Goal: Answer question/provide support: Share knowledge or assist other users

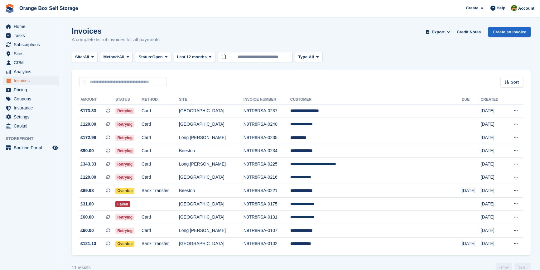
scroll to position [13, 0]
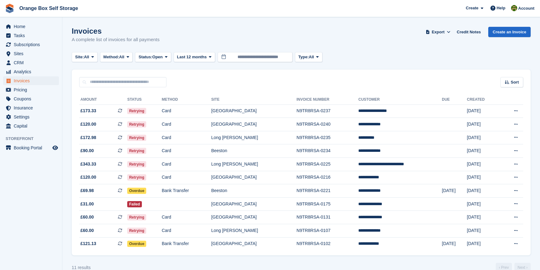
scroll to position [13, 0]
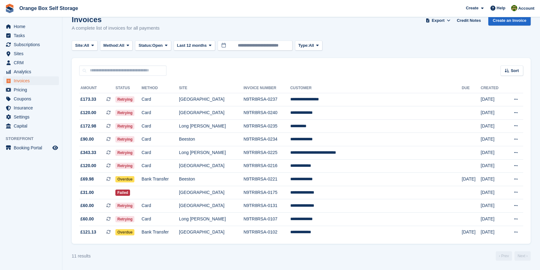
click at [202, 62] on div "Sort Sort by Date created Created (oldest first) Created (newest first)" at bounding box center [301, 67] width 459 height 18
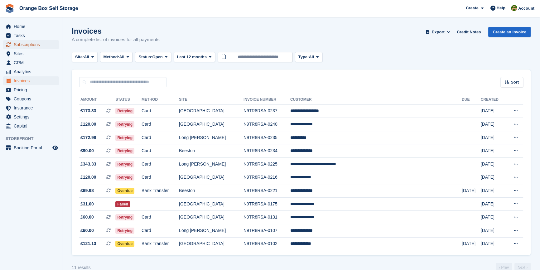
click at [30, 45] on span "Subscriptions" at bounding box center [32, 44] width 37 height 9
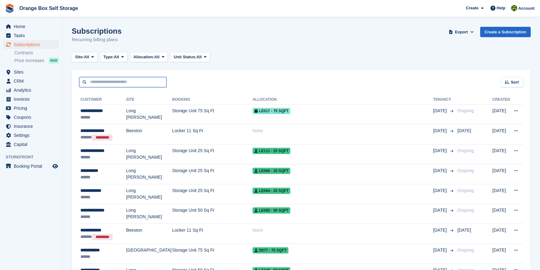
click at [103, 79] on input "text" at bounding box center [122, 82] width 87 height 10
type input "******"
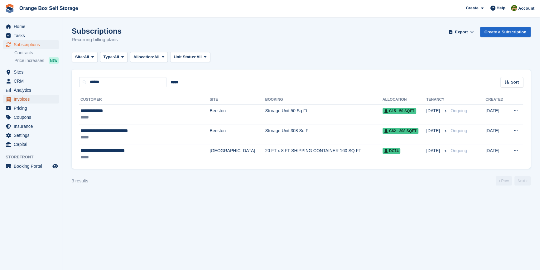
click at [15, 96] on span "Invoices" at bounding box center [32, 99] width 37 height 9
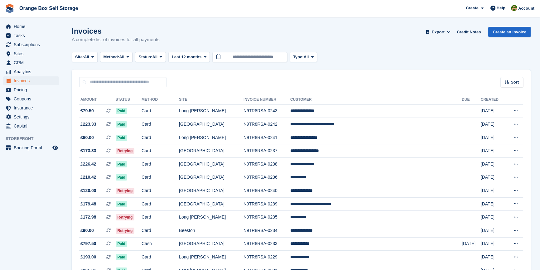
click at [31, 195] on aside "Home Tasks Subscriptions Subscriptions Subscriptions Contracts Price increases …" at bounding box center [31, 136] width 62 height 239
click at [110, 83] on input "text" at bounding box center [122, 82] width 87 height 10
click at [29, 198] on aside "Home Tasks Subscriptions Subscriptions Subscriptions Contracts Price increases …" at bounding box center [31, 136] width 62 height 239
click at [102, 79] on input "text" at bounding box center [122, 82] width 87 height 10
click at [30, 46] on span "Subscriptions" at bounding box center [32, 44] width 37 height 9
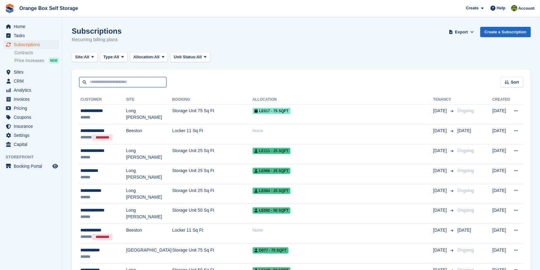
click at [119, 85] on input "text" at bounding box center [122, 82] width 87 height 10
type input "*******"
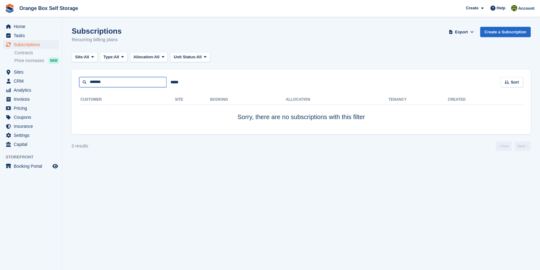
click at [137, 83] on input "*******" at bounding box center [122, 82] width 87 height 10
click at [27, 84] on span "CRM" at bounding box center [32, 81] width 37 height 9
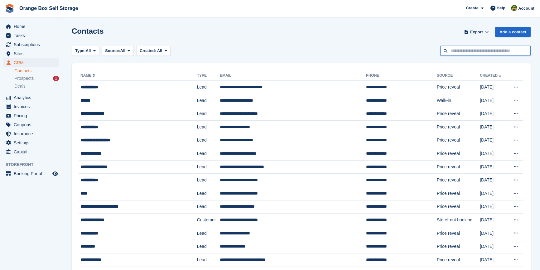
click at [479, 53] on input "text" at bounding box center [485, 51] width 90 height 10
type input "******"
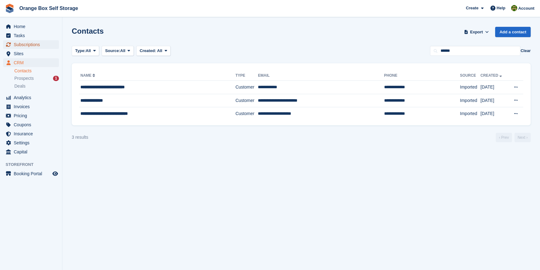
click at [35, 48] on span "Subscriptions" at bounding box center [32, 44] width 37 height 9
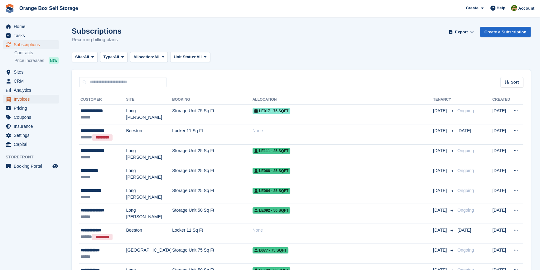
click at [23, 98] on span "Invoices" at bounding box center [32, 99] width 37 height 9
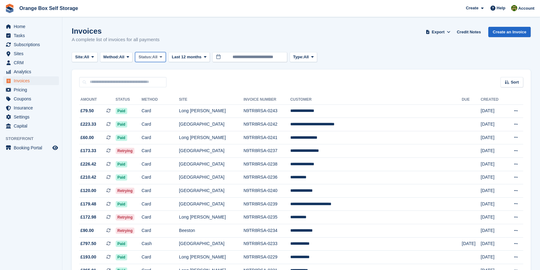
click at [148, 59] on span "Status:" at bounding box center [145, 57] width 14 height 6
click at [152, 84] on link "Paid" at bounding box center [165, 82] width 54 height 11
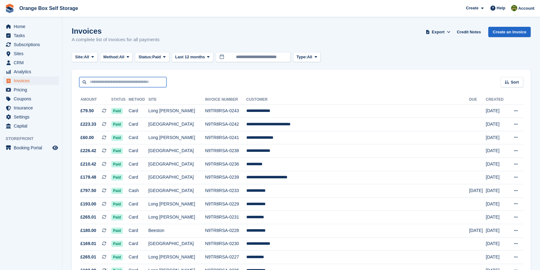
click at [106, 81] on input "text" at bounding box center [122, 82] width 87 height 10
paste input "**********"
type input "**********"
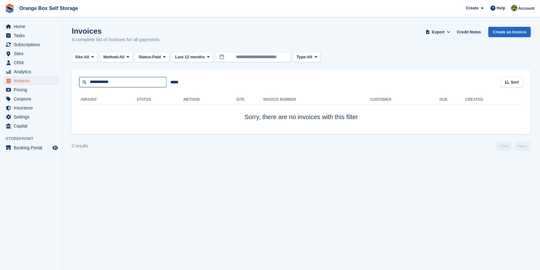
click at [90, 83] on input "**********" at bounding box center [122, 82] width 87 height 10
type input "**********"
click at [111, 82] on input "**********" at bounding box center [122, 82] width 87 height 10
type input "**********"
click at [136, 85] on input "**********" at bounding box center [122, 82] width 87 height 10
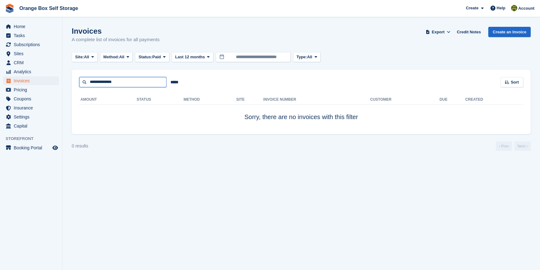
click at [134, 84] on input "**********" at bounding box center [122, 82] width 87 height 10
type input "*********"
click at [134, 84] on input "*********" at bounding box center [122, 82] width 87 height 10
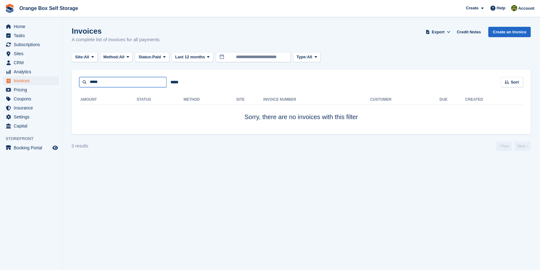
type input "*****"
click at [134, 84] on input "*****" at bounding box center [122, 82] width 87 height 10
type input "*"
click at [122, 81] on input "*" at bounding box center [122, 82] width 87 height 10
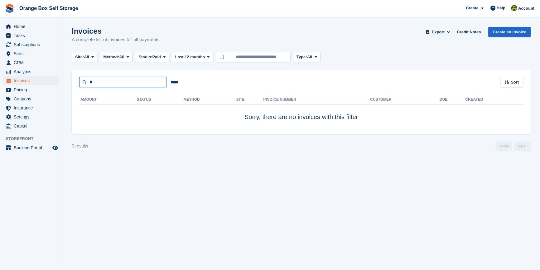
type input "*********"
click at [168, 79] on input "*****" at bounding box center [174, 82] width 16 height 10
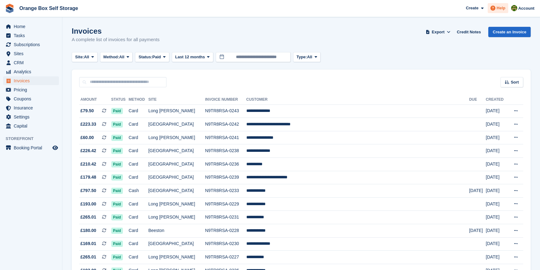
click at [498, 9] on span "Help" at bounding box center [501, 8] width 9 height 6
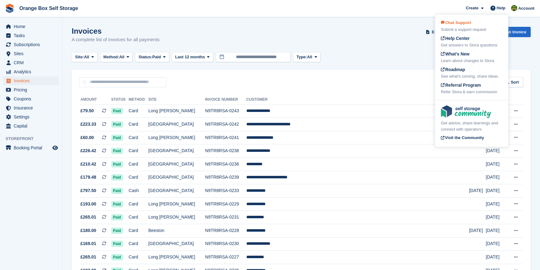
click at [454, 21] on span "Chat Support" at bounding box center [456, 22] width 30 height 5
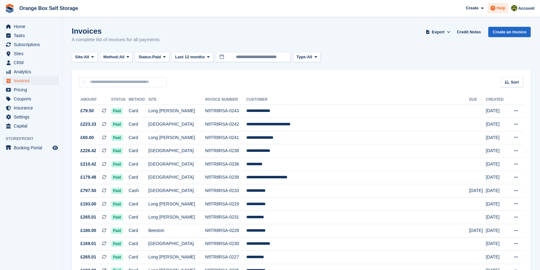
click at [492, 9] on icon at bounding box center [492, 8] width 5 height 5
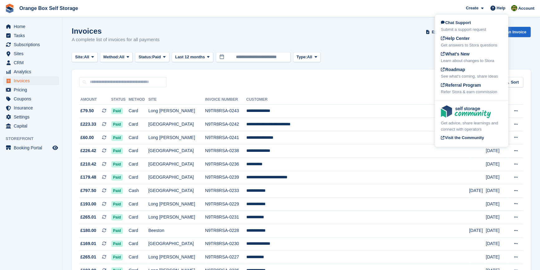
click at [464, 30] on div "Submit a support request" at bounding box center [471, 29] width 61 height 6
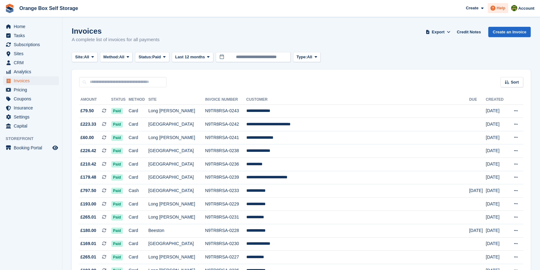
click at [499, 8] on span "Help" at bounding box center [501, 8] width 9 height 6
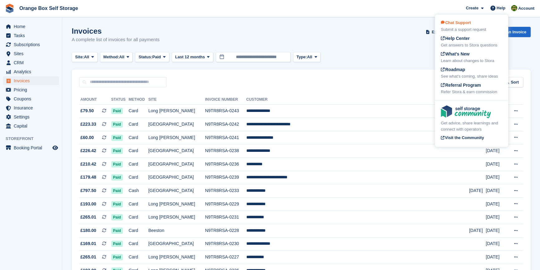
click at [461, 22] on span "Chat Support" at bounding box center [456, 22] width 30 height 5
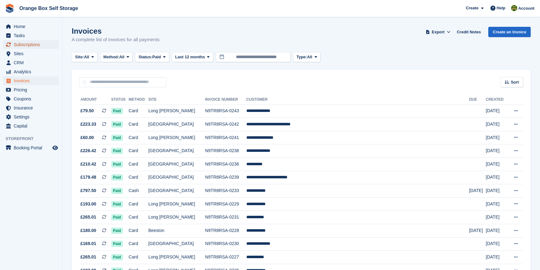
click at [26, 41] on span "Subscriptions" at bounding box center [32, 44] width 37 height 9
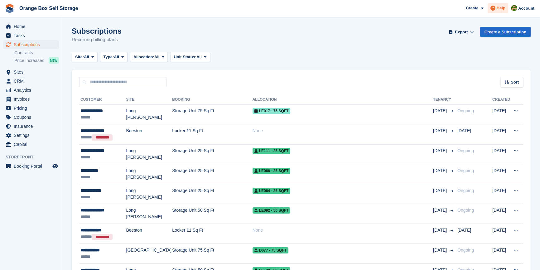
click at [498, 5] on div "Help" at bounding box center [498, 8] width 21 height 10
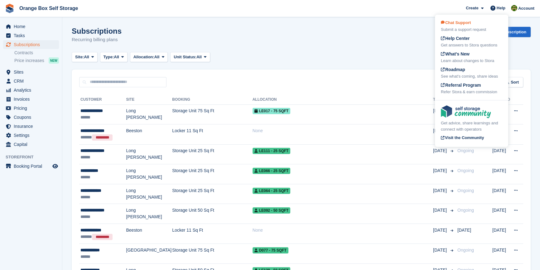
click at [460, 27] on div "Submit a support request" at bounding box center [471, 29] width 61 height 6
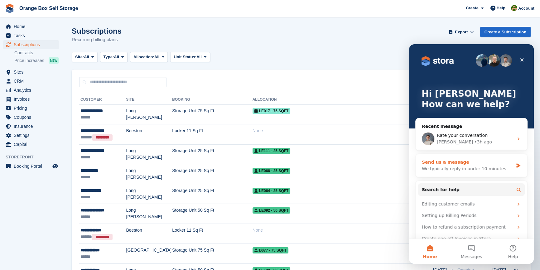
click at [451, 170] on div "We typically reply in under 10 minutes" at bounding box center [467, 169] width 91 height 7
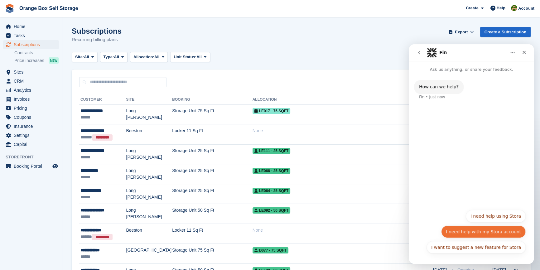
click at [496, 230] on button "I need help with my Stora account" at bounding box center [483, 231] width 84 height 12
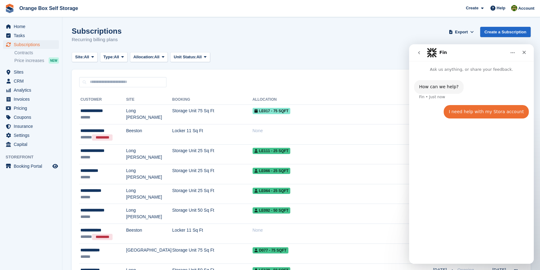
click at [418, 51] on icon "go back" at bounding box center [418, 52] width 5 height 5
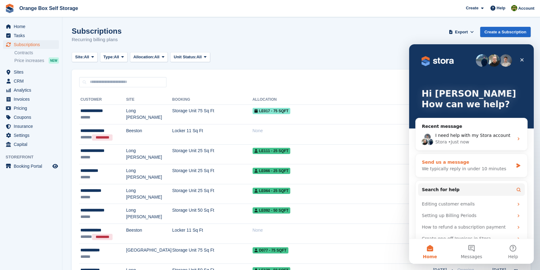
click at [457, 174] on div "Send us a message We typically reply in under 10 minutes" at bounding box center [472, 165] width 112 height 23
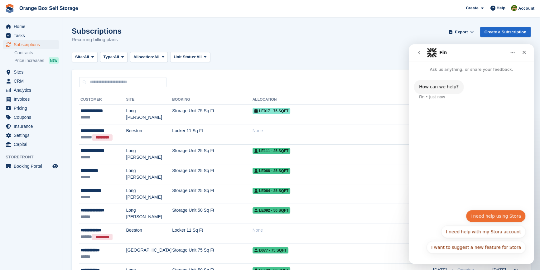
click at [503, 216] on button "I need help using Stora" at bounding box center [496, 216] width 60 height 12
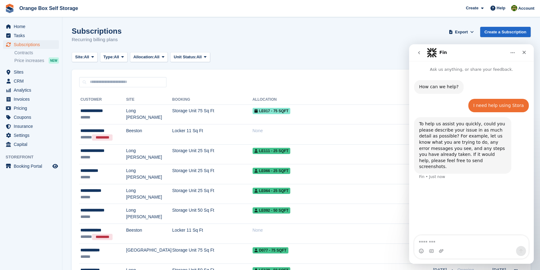
click at [440, 243] on textarea "Message…" at bounding box center [471, 240] width 114 height 11
type textarea "********"
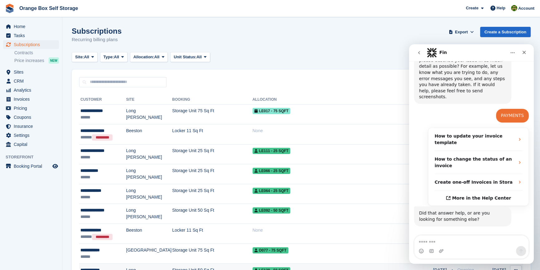
scroll to position [70, 0]
click at [494, 238] on button "Get more help 👤" at bounding box center [501, 244] width 47 height 12
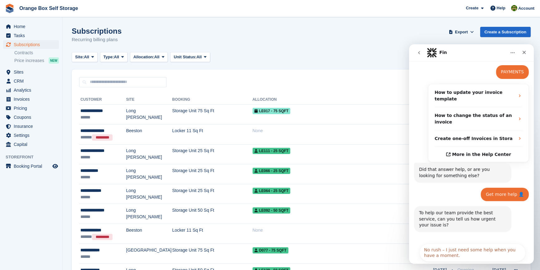
scroll to position [133, 0]
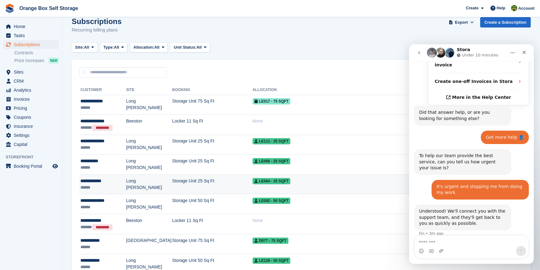
scroll to position [0, 0]
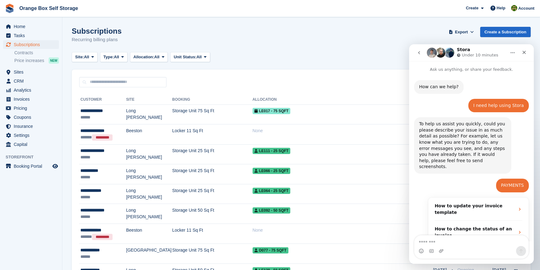
scroll to position [171, 0]
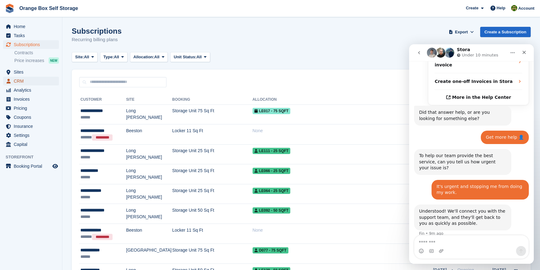
click at [29, 81] on span "CRM" at bounding box center [32, 81] width 37 height 9
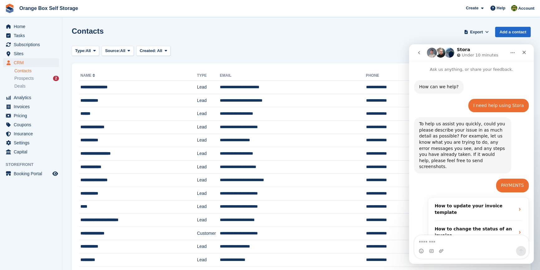
scroll to position [171, 0]
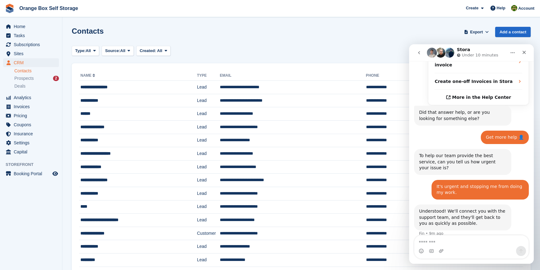
click at [374, 48] on div "Type: All All Lead Customer Source: All All Storefront Backoffice Pre-Opening i…" at bounding box center [301, 51] width 459 height 10
click at [374, 51] on div "Type: All All Lead Customer Source: All All Storefront Backoffice Pre-Opening i…" at bounding box center [301, 51] width 459 height 10
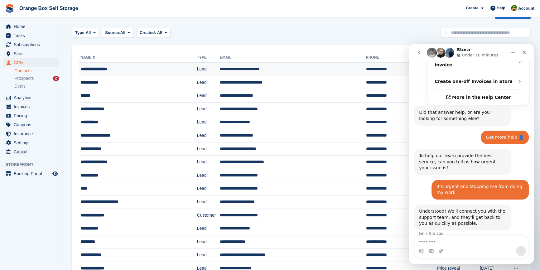
scroll to position [28, 0]
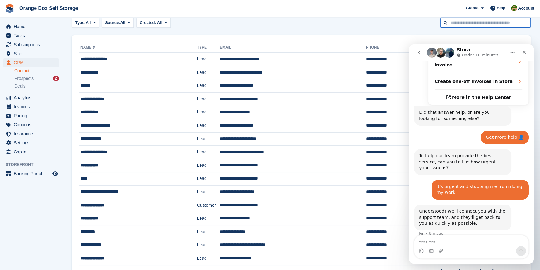
click at [466, 21] on input "text" at bounding box center [485, 23] width 90 height 10
type input "******"
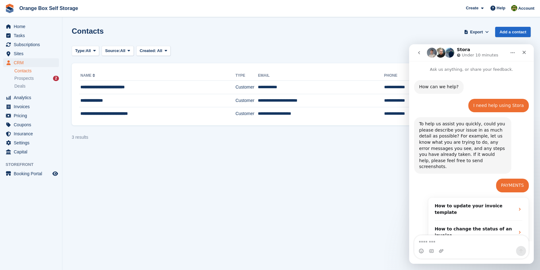
scroll to position [171, 0]
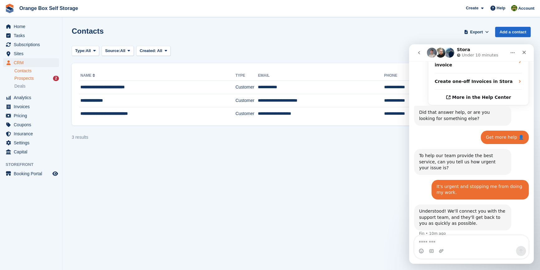
click at [34, 80] on div "Prospects 2" at bounding box center [36, 78] width 45 height 6
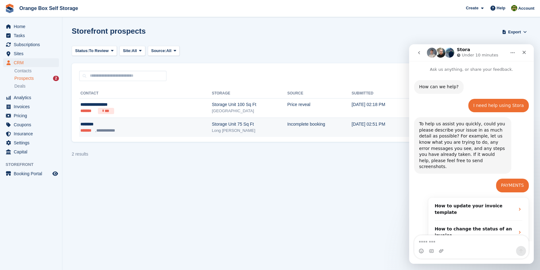
scroll to position [171, 0]
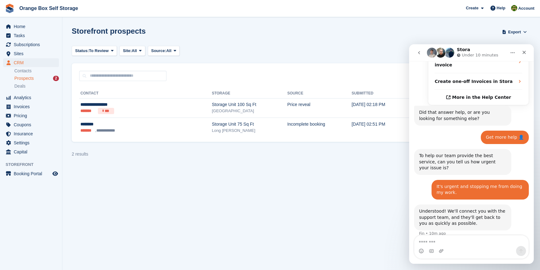
click at [222, 214] on section "Storefront prospects Export Export Prospects Export a CSV of all Prospects whic…" at bounding box center [301, 135] width 478 height 270
click at [22, 65] on span "CRM" at bounding box center [32, 62] width 37 height 9
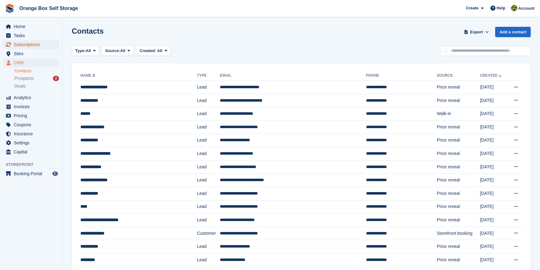
click at [23, 46] on span "Subscriptions" at bounding box center [32, 44] width 37 height 9
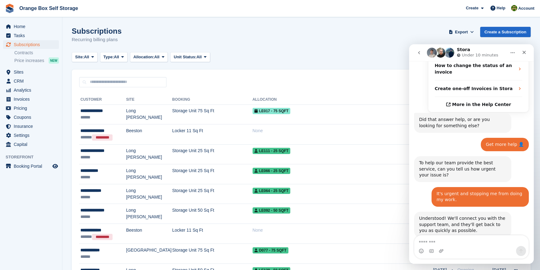
click at [27, 185] on aside "Home Tasks Subscriptions Subscriptions Subscriptions Contracts Price increases …" at bounding box center [31, 136] width 62 height 239
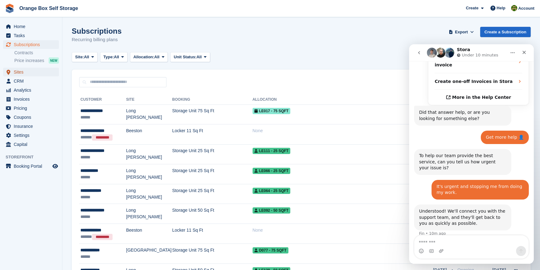
click at [18, 74] on span "Sites" at bounding box center [32, 72] width 37 height 9
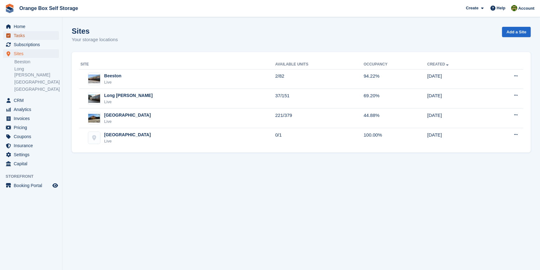
click at [21, 37] on span "Tasks" at bounding box center [32, 35] width 37 height 9
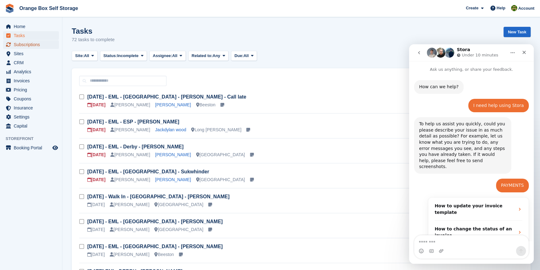
click at [18, 42] on span "Subscriptions" at bounding box center [32, 44] width 37 height 9
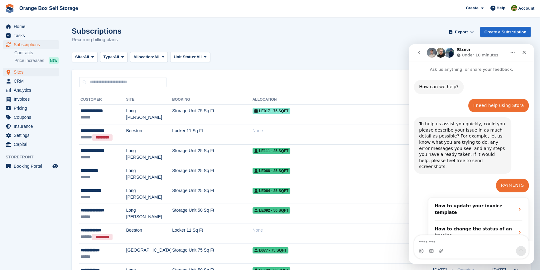
scroll to position [171, 0]
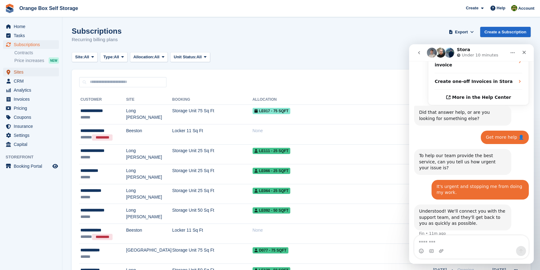
click at [27, 73] on span "Sites" at bounding box center [32, 72] width 37 height 9
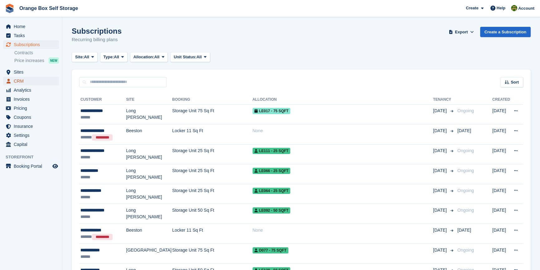
click at [27, 81] on span "CRM" at bounding box center [32, 81] width 37 height 9
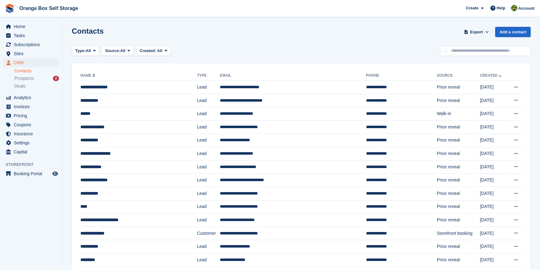
click at [36, 72] on link "Contacts" at bounding box center [36, 71] width 45 height 6
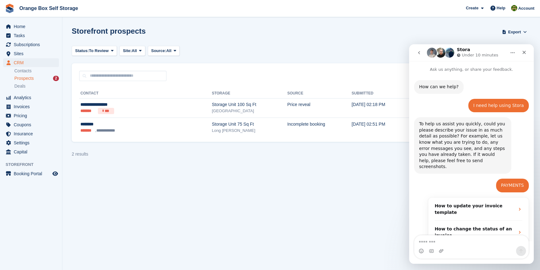
scroll to position [171, 0]
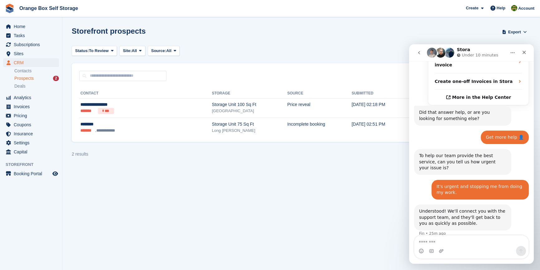
click at [328, 230] on section "Storefront prospects Export Export Prospects Export a CSV of all Prospects whic…" at bounding box center [301, 135] width 478 height 270
click at [181, 223] on section "Storefront prospects Export Export Prospects Export a CSV of all Prospects whic…" at bounding box center [301, 135] width 478 height 270
click at [225, 211] on section "Storefront prospects Export Export Prospects Export a CSV of all Prospects whic…" at bounding box center [301, 135] width 478 height 270
click at [324, 235] on section "Storefront prospects Export Export Prospects Export a CSV of all Prospects whic…" at bounding box center [301, 135] width 478 height 270
click at [465, 248] on div "Intercom messenger" at bounding box center [471, 251] width 114 height 10
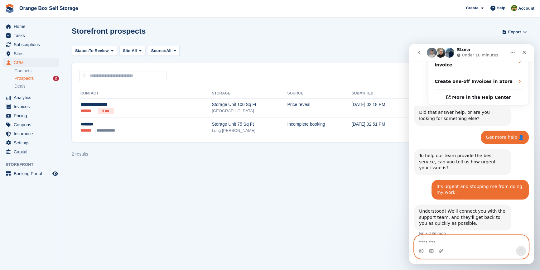
click at [456, 243] on textarea "Message…" at bounding box center [471, 240] width 114 height 11
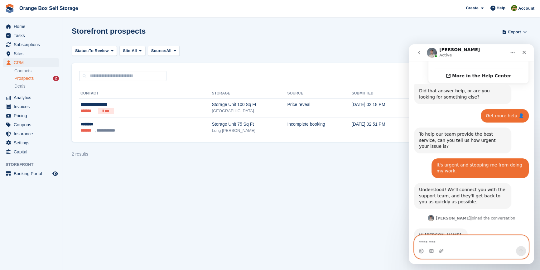
scroll to position [195, 0]
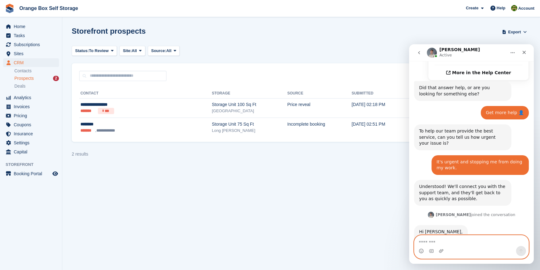
click at [445, 242] on textarea "Message…" at bounding box center [471, 240] width 114 height 11
type textarea "**********"
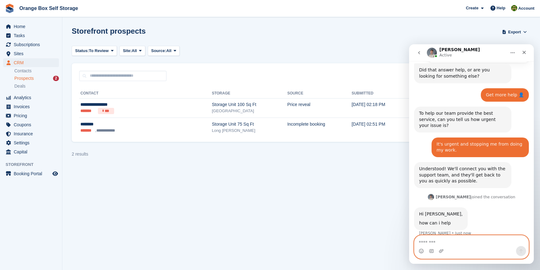
scroll to position [214, 0]
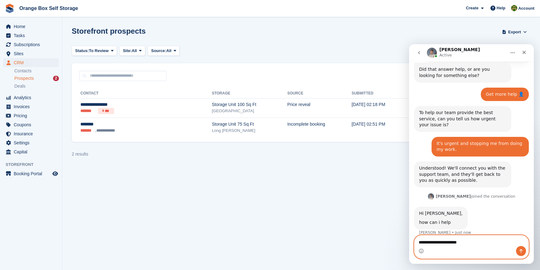
type textarea "**********"
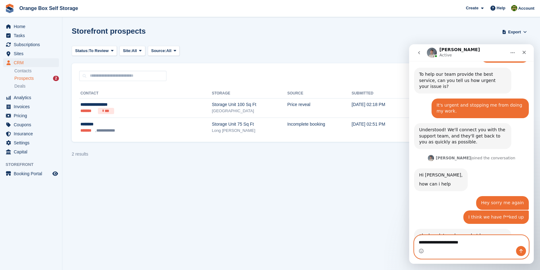
scroll to position [253, 0]
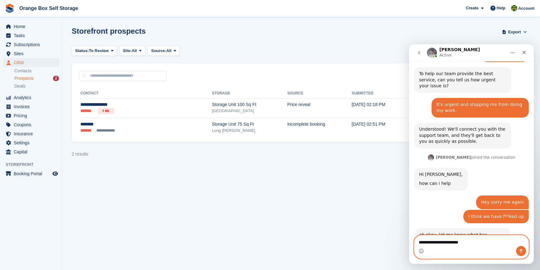
click at [482, 241] on textarea "**********" at bounding box center [471, 240] width 114 height 11
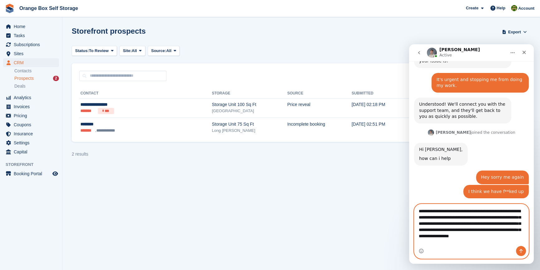
scroll to position [284, 0]
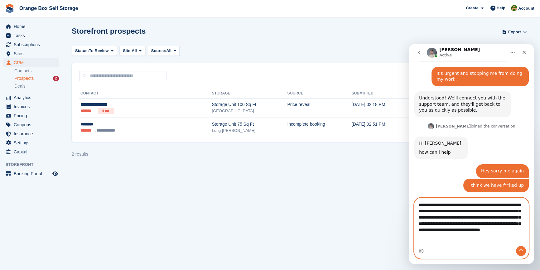
type textarea "**********"
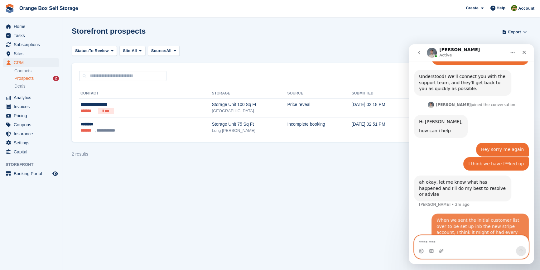
scroll to position [308, 0]
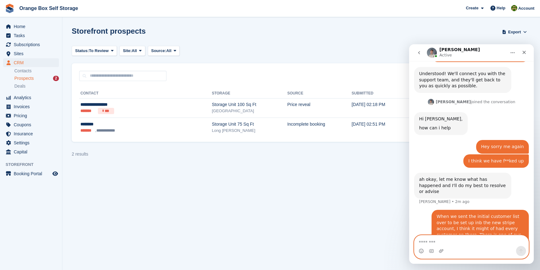
click at [462, 243] on textarea "Message…" at bounding box center [471, 240] width 114 height 11
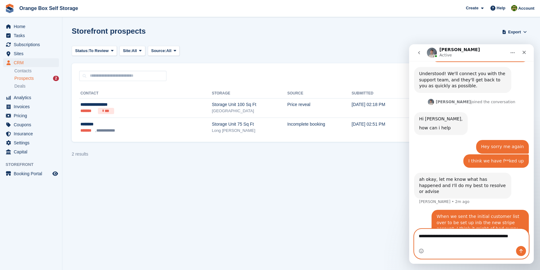
scroll to position [314, 0]
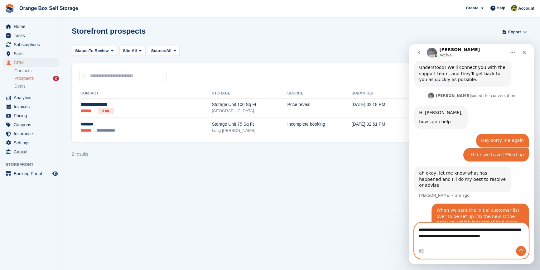
type textarea "**********"
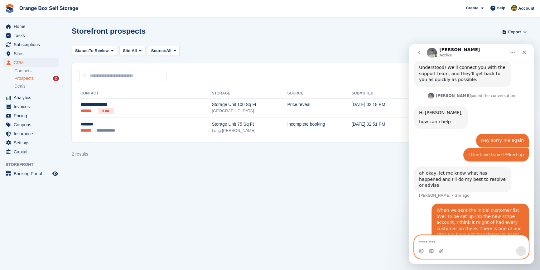
scroll to position [334, 0]
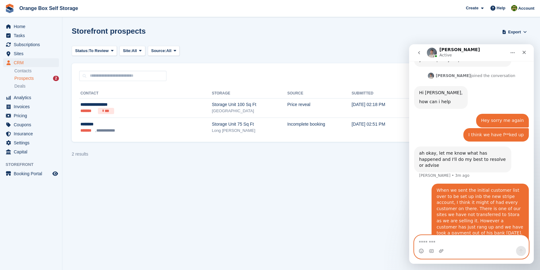
click at [454, 241] on textarea "Message…" at bounding box center [471, 240] width 114 height 11
paste textarea "**********"
type textarea "**********"
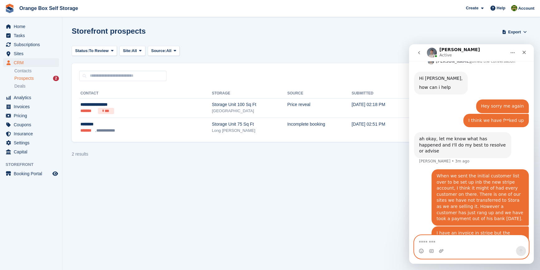
click at [443, 240] on textarea "Message…" at bounding box center [471, 240] width 114 height 11
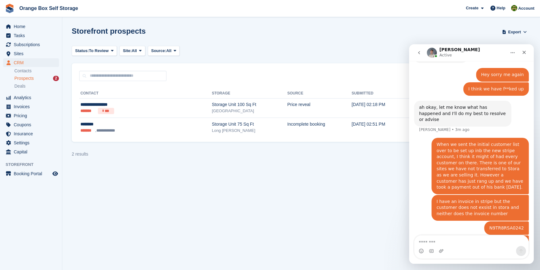
click at [463, 239] on img "SARAH says…" at bounding box center [482, 250] width 84 height 23
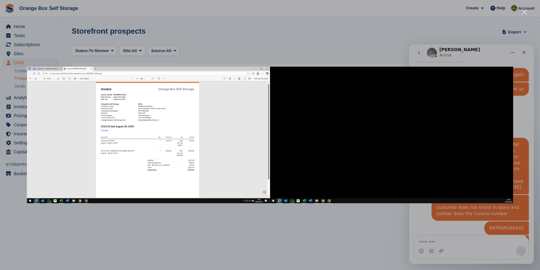
scroll to position [0, 0]
click at [356, 240] on div "Intercom messenger" at bounding box center [270, 135] width 540 height 270
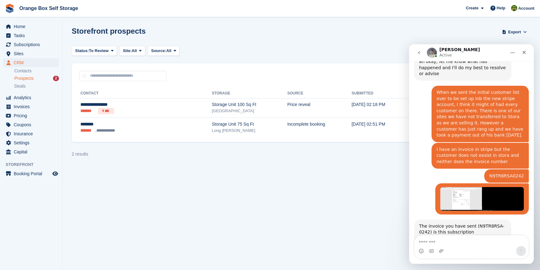
scroll to position [429, 0]
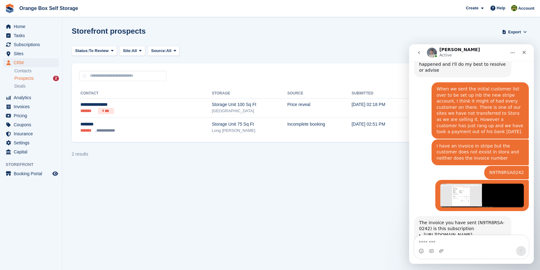
drag, startPoint x: 438, startPoint y: 214, endPoint x: 417, endPoint y: 206, distance: 21.7
click at [417, 216] on div "The invoice you have sent (N9TR8RSA-0242) is this subscription https://app.stor…" at bounding box center [462, 238] width 97 height 44
click at [462, 220] on div "The invoice you have sent (N9TR8RSA-0242) is this subscription https://app.stor…" at bounding box center [462, 238] width 97 height 44
click at [450, 232] on link "https://app.stora.co/subscriptions/97927" at bounding box center [448, 234] width 49 height 5
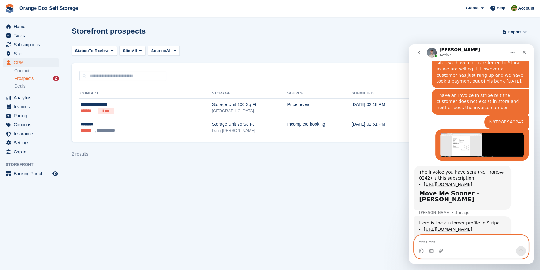
click at [448, 243] on textarea "Message…" at bounding box center [471, 240] width 114 height 11
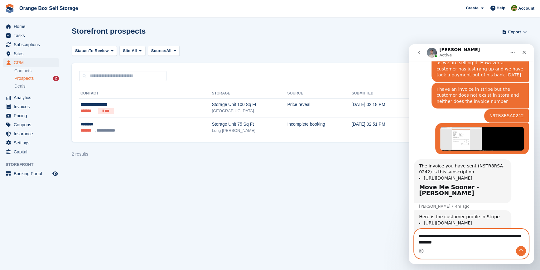
type textarea "**********"
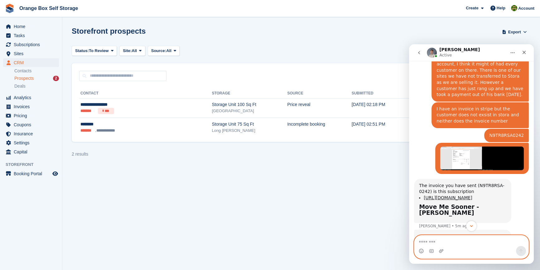
scroll to position [476, 0]
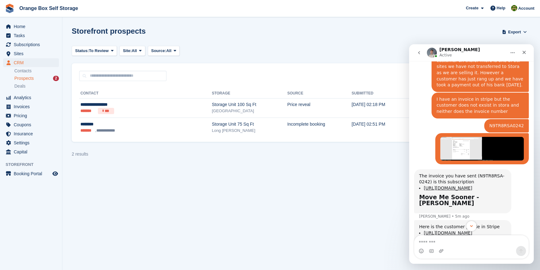
click at [327, 220] on section "Storefront prospects Export Export Prospects Export a CSV of all Prospects whic…" at bounding box center [301, 135] width 478 height 270
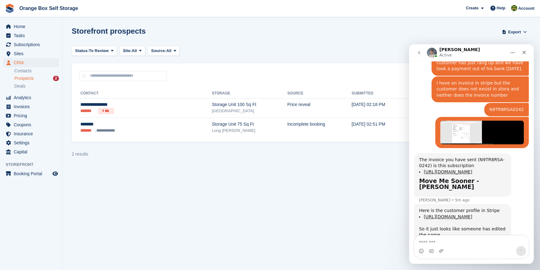
scroll to position [504, 0]
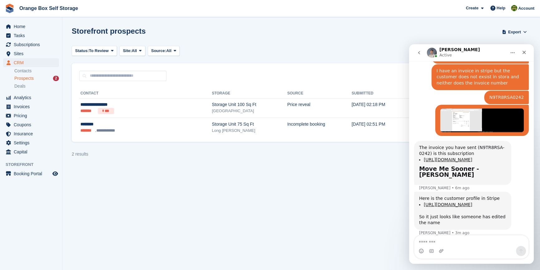
click at [273, 184] on section "Storefront prospects Export Export Prospects Export a CSV of all Prospects whic…" at bounding box center [301, 135] width 478 height 270
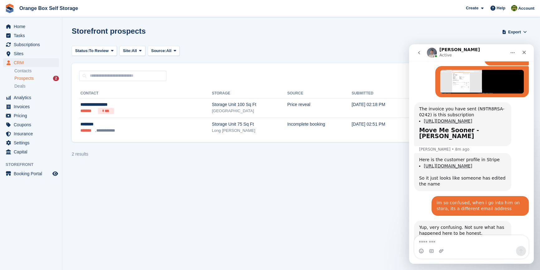
scroll to position [543, 0]
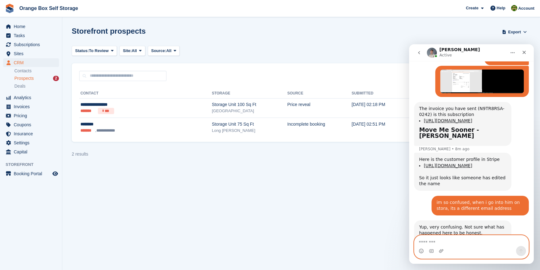
click at [455, 243] on textarea "Message…" at bounding box center [471, 240] width 114 height 11
type textarea "*"
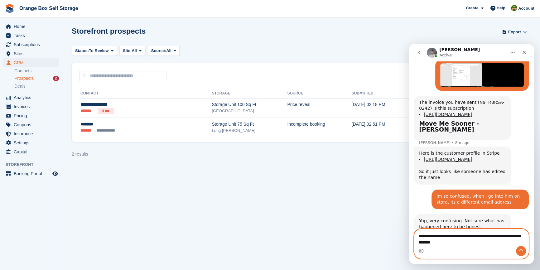
type textarea "**********"
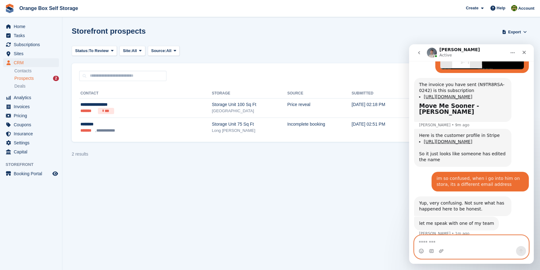
scroll to position [568, 0]
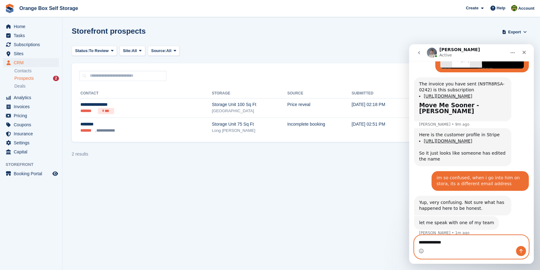
type textarea "**********"
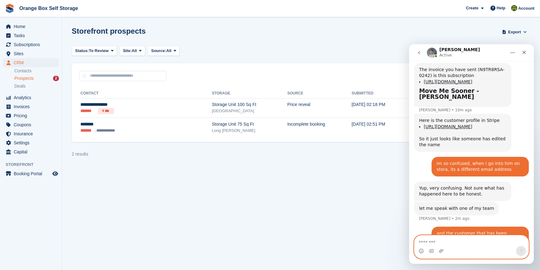
click at [454, 240] on textarea "Message…" at bounding box center [471, 240] width 114 height 11
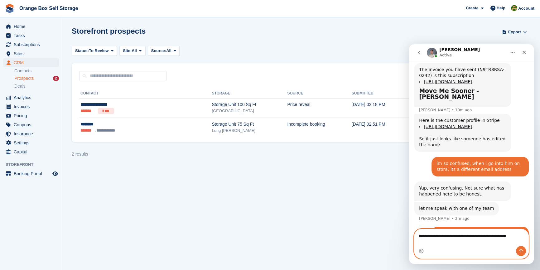
scroll to position [589, 0]
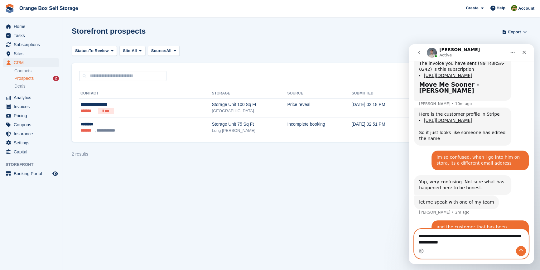
type textarea "**********"
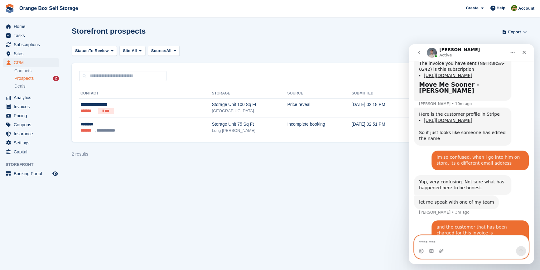
scroll to position [602, 0]
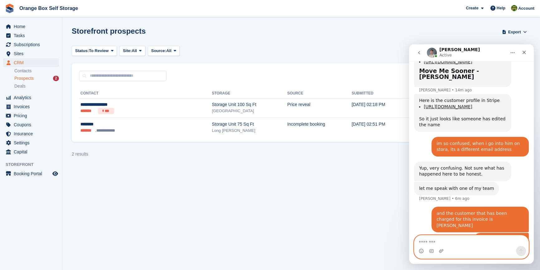
click at [479, 235] on textarea "Message…" at bounding box center [471, 240] width 114 height 11
click at [485, 241] on textarea "Message…" at bounding box center [471, 240] width 114 height 11
click at [461, 238] on textarea "Message…" at bounding box center [471, 240] width 114 height 11
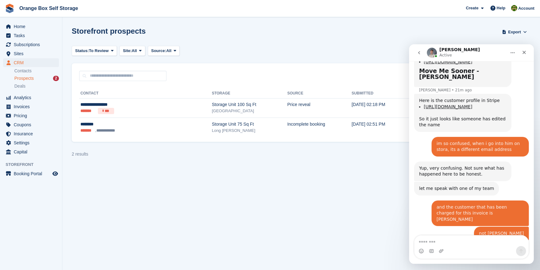
scroll to position [627, 0]
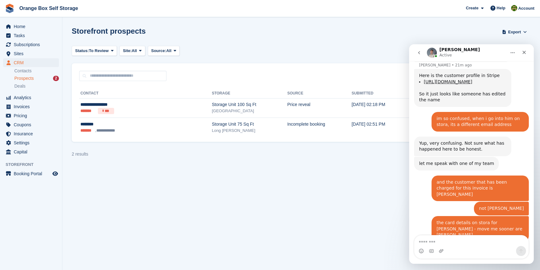
click at [438, 247] on div "The customer Darren Dudgeon, is he on a site that is not currently managed by S…" at bounding box center [471, 267] width 115 height 40
click at [444, 246] on div "Intercom messenger" at bounding box center [471, 251] width 114 height 10
click at [444, 244] on textarea "Message…" at bounding box center [471, 240] width 114 height 11
type textarea "*"
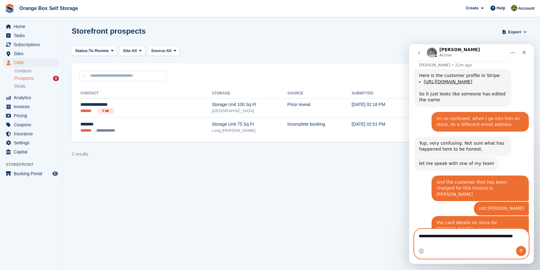
scroll to position [633, 0]
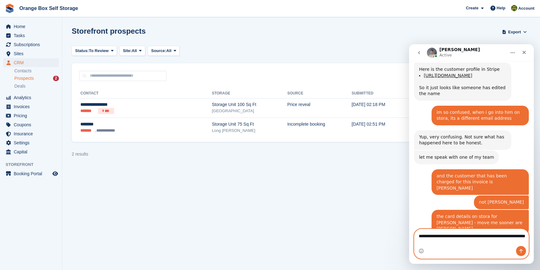
type textarea "**********"
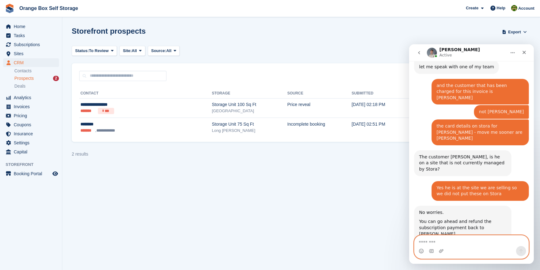
scroll to position [723, 0]
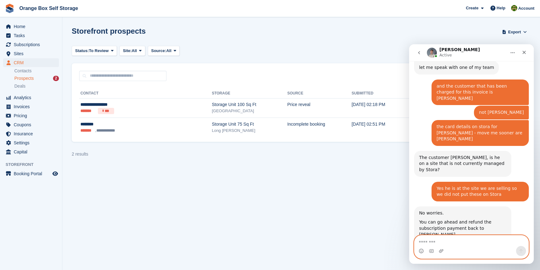
click at [471, 243] on textarea "Message…" at bounding box center [471, 240] width 114 height 11
type textarea "**********"
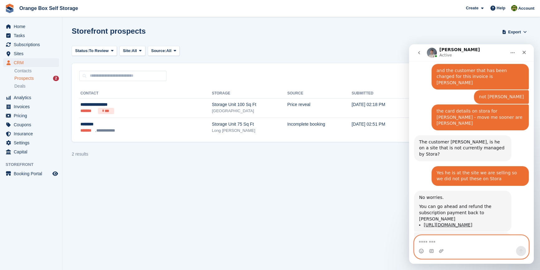
scroll to position [742, 0]
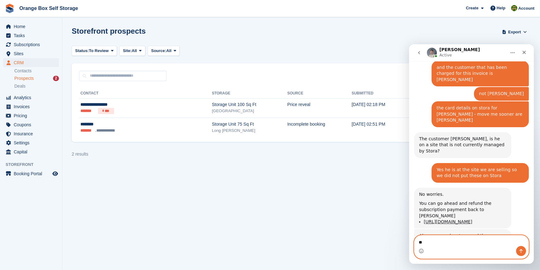
type textarea "*"
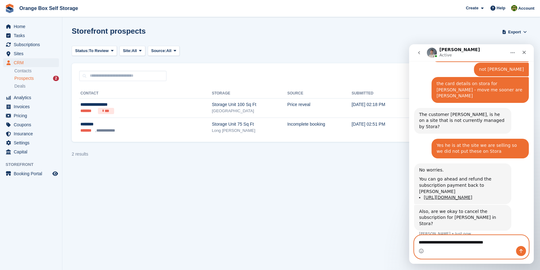
type textarea "**********"
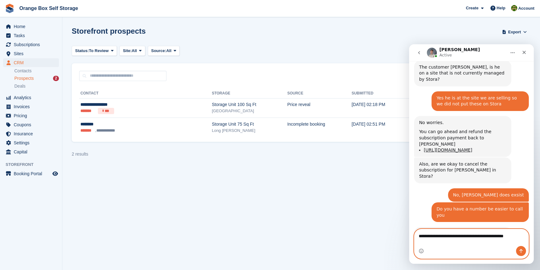
scroll to position [820, 0]
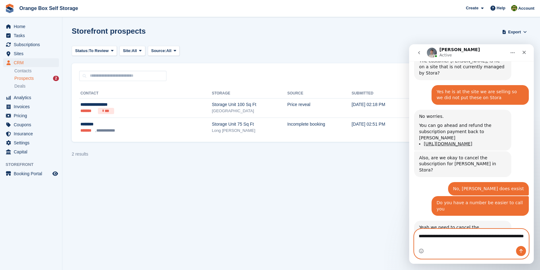
type textarea "**********"
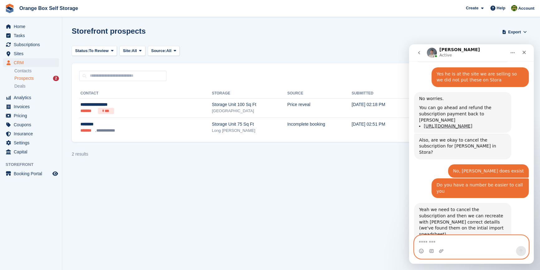
scroll to position [838, 0]
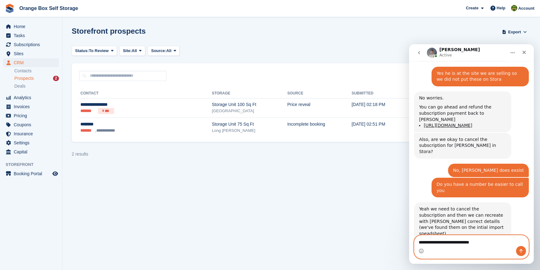
type textarea "**********"
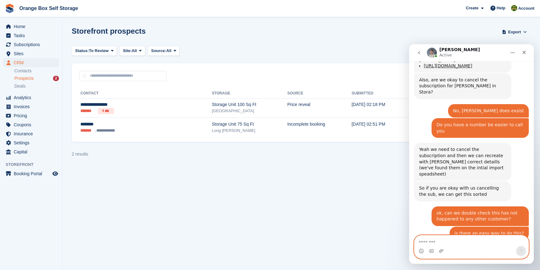
scroll to position [901, 0]
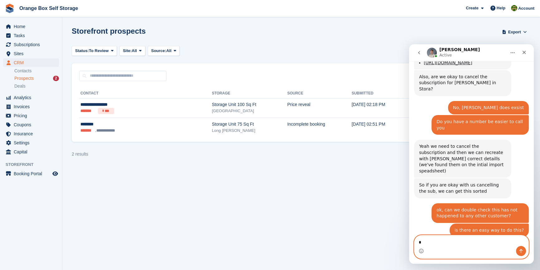
type textarea "**"
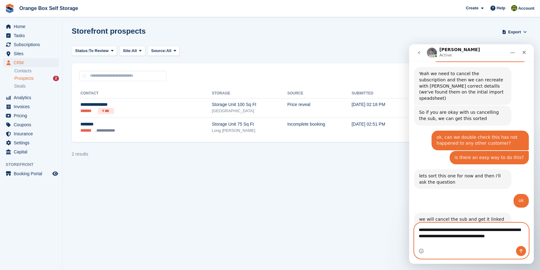
scroll to position [980, 0]
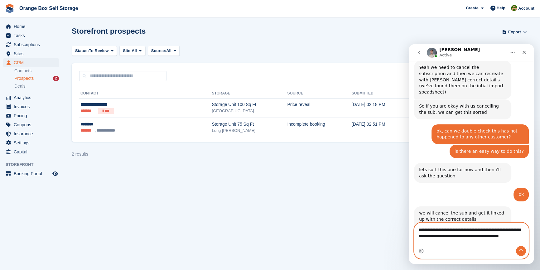
type textarea "**********"
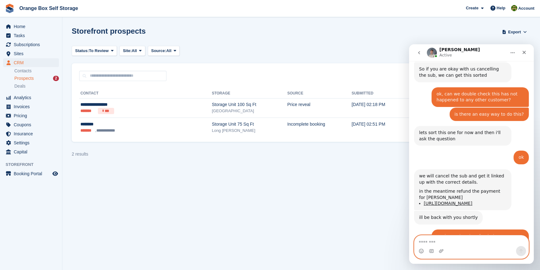
scroll to position [1017, 0]
click at [466, 242] on textarea "Message…" at bounding box center [471, 240] width 114 height 11
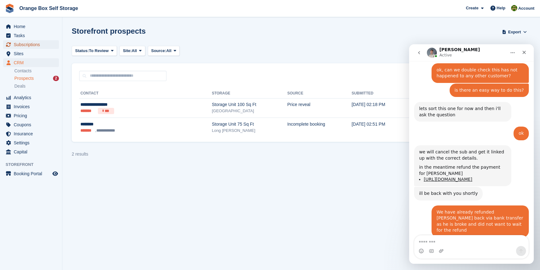
click at [16, 42] on span "Subscriptions" at bounding box center [32, 44] width 37 height 9
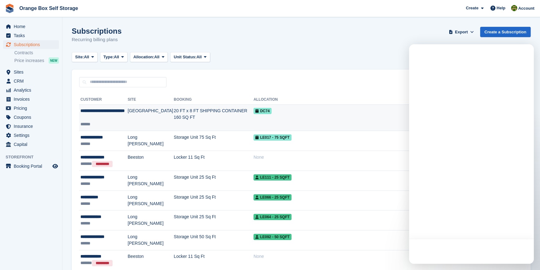
click at [101, 113] on div "**********" at bounding box center [103, 114] width 47 height 13
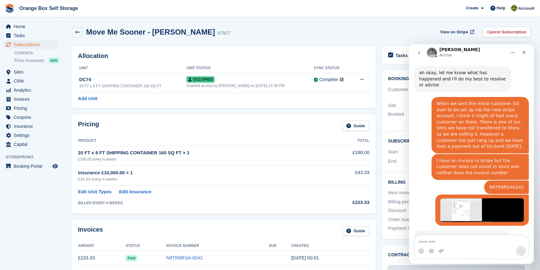
scroll to position [429, 0]
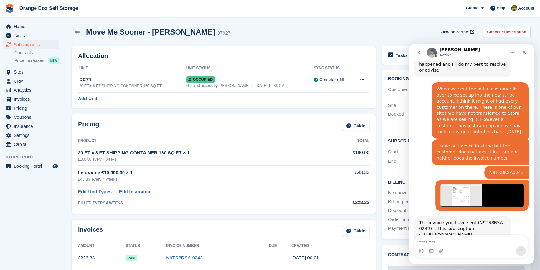
click at [1, 209] on aside "Home Tasks Subscriptions Subscriptions Subscriptions Contracts Price increases …" at bounding box center [31, 136] width 62 height 239
click at [217, 195] on td "BILLED EVERY 4 WEEKS" at bounding box center [204, 201] width 253 height 12
click at [17, 215] on aside "Home Tasks Subscriptions Subscriptions Subscriptions Contracts Price increases …" at bounding box center [31, 136] width 62 height 239
click at [318, 181] on div "£43.33 every 4 weeks" at bounding box center [204, 179] width 253 height 6
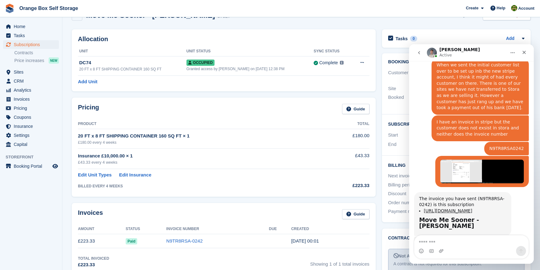
scroll to position [474, 0]
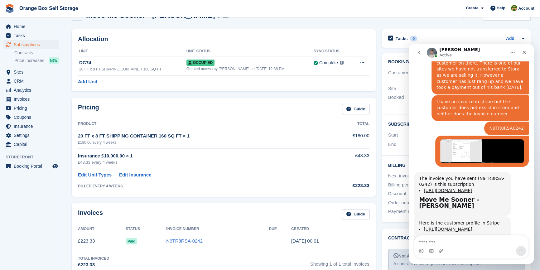
click at [418, 53] on icon "go back" at bounding box center [418, 52] width 5 height 5
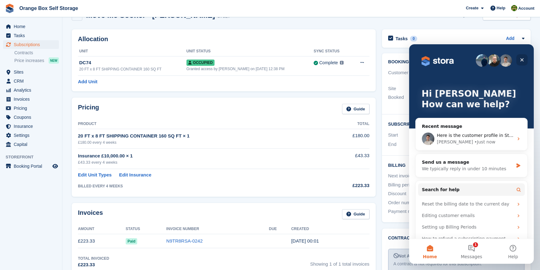
click at [522, 60] on icon "Close" at bounding box center [521, 59] width 3 height 3
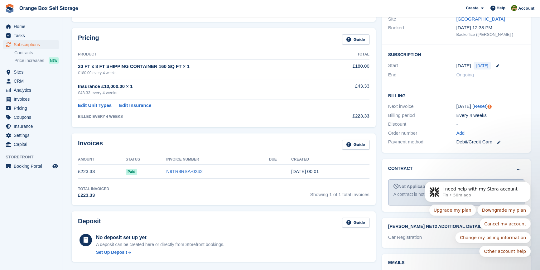
scroll to position [17, 0]
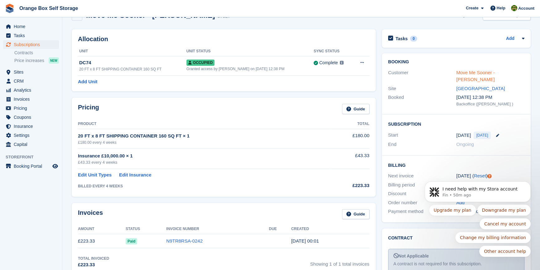
click at [478, 71] on link "Move Me Sooner - [PERSON_NAME]" at bounding box center [475, 76] width 38 height 12
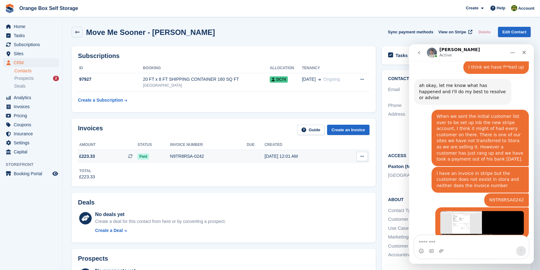
scroll to position [474, 0]
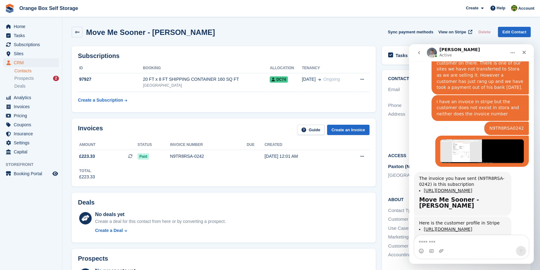
click at [419, 57] on button "go back" at bounding box center [419, 53] width 12 height 12
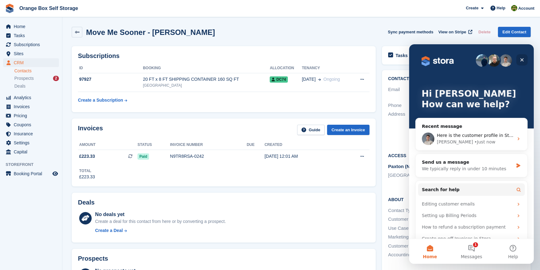
click at [520, 60] on icon "Close" at bounding box center [521, 59] width 5 height 5
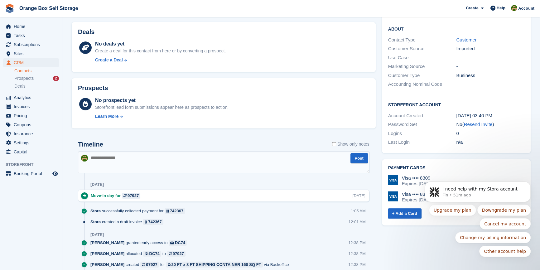
scroll to position [216, 0]
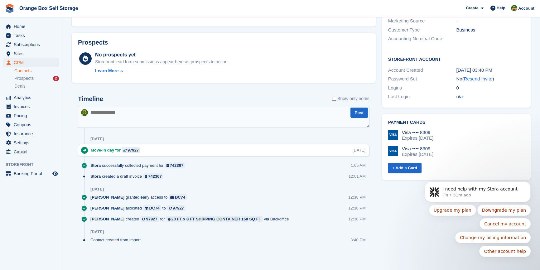
click at [412, 243] on div "Tasks 0 Add No tasks related to Move Me Sooner - Darren Cook Contact Details Em…" at bounding box center [456, 46] width 155 height 438
click at [25, 240] on aside "Home Tasks Subscriptions Subscriptions Subscriptions Contracts Price increases …" at bounding box center [31, 136] width 62 height 239
click at [14, 234] on aside "Home Tasks Subscriptions Subscriptions Subscriptions Contracts Price increases …" at bounding box center [31, 136] width 62 height 239
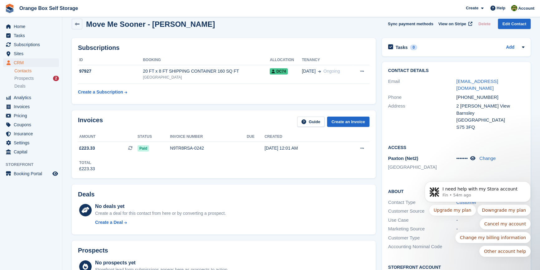
scroll to position [0, 0]
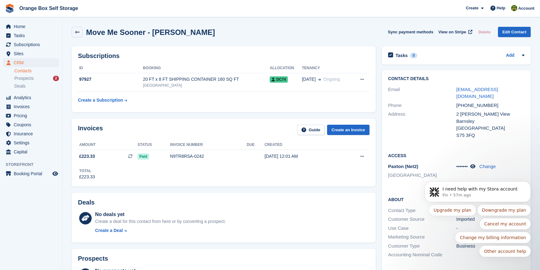
click at [322, 200] on div "Deals" at bounding box center [223, 204] width 291 height 10
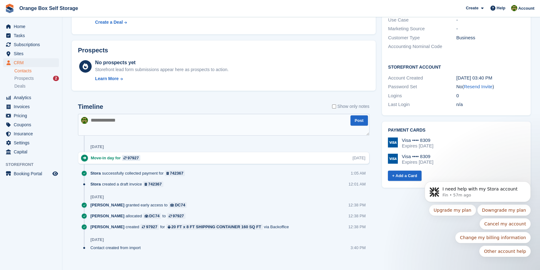
scroll to position [216, 0]
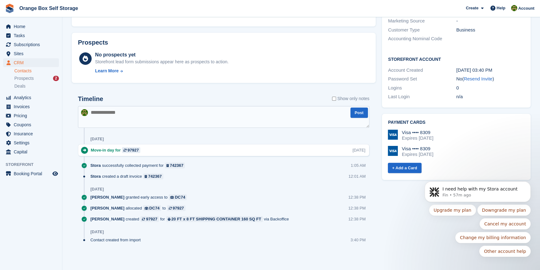
click at [418, 227] on body "I need help with my Stora account Fin • 57m ago Upgrade my plan Downgrade my pl…" at bounding box center [478, 219] width 120 height 89
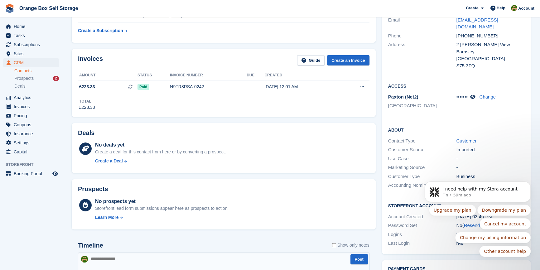
scroll to position [113, 0]
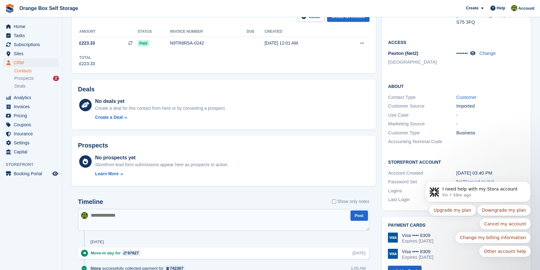
click at [322, 159] on div "No prospects yet Storefront lead form submissions appear here as prospects to a…" at bounding box center [232, 167] width 274 height 26
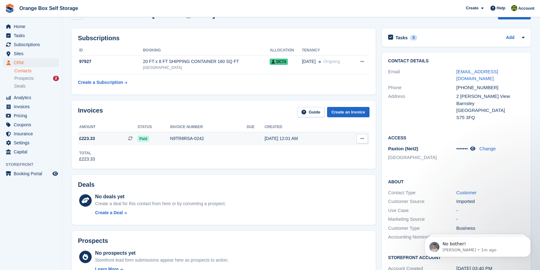
scroll to position [0, 0]
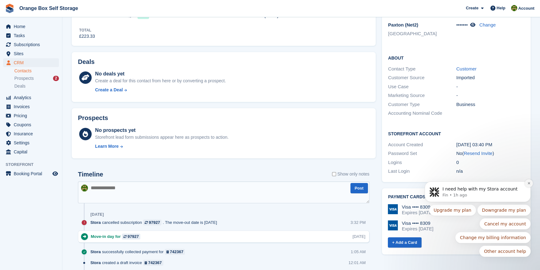
click at [527, 185] on icon "Dismiss notification" at bounding box center [528, 182] width 3 height 3
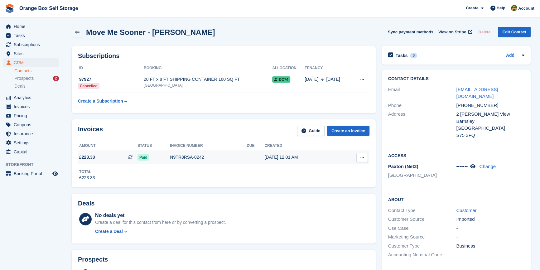
click at [361, 155] on button at bounding box center [362, 157] width 12 height 9
click at [161, 198] on div "Deals No deals yet Create a deal for this contact from here or by converting a …" at bounding box center [224, 219] width 304 height 50
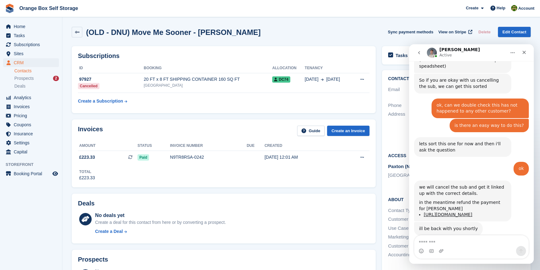
scroll to position [1010, 0]
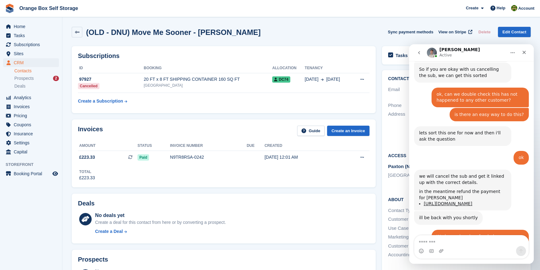
click at [241, 198] on div "Deals No deals yet Create a deal for this contact from here or by converting a …" at bounding box center [224, 219] width 304 height 50
click at [259, 200] on div "Deals" at bounding box center [223, 205] width 291 height 10
click at [77, 33] on icon at bounding box center [77, 32] width 5 height 5
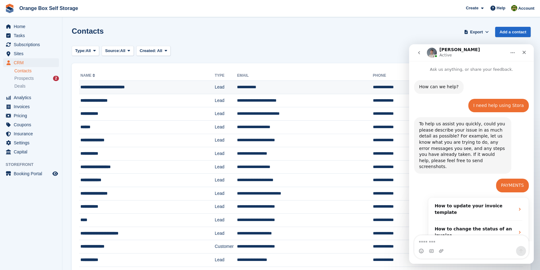
click at [128, 87] on div "**********" at bounding box center [136, 87] width 113 height 7
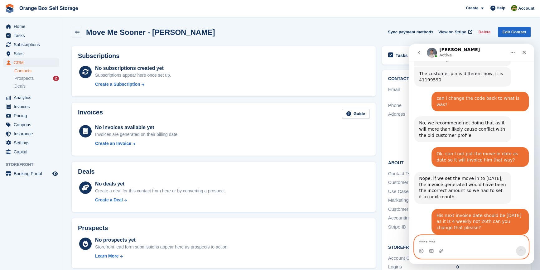
scroll to position [1356, 0]
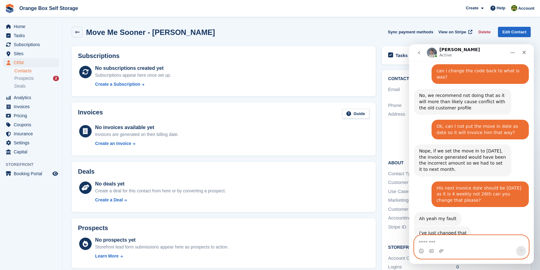
click at [464, 241] on textarea "Message…" at bounding box center [471, 240] width 114 height 11
type textarea "*"
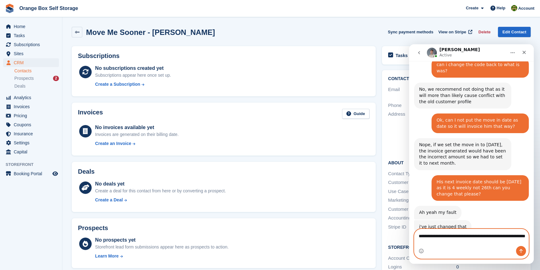
type textarea "**********"
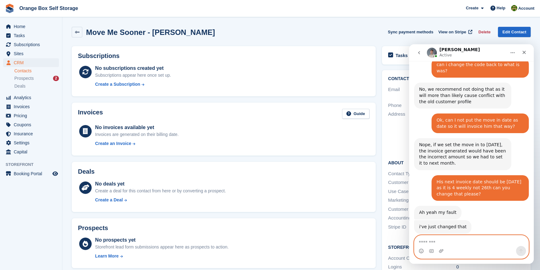
scroll to position [1381, 0]
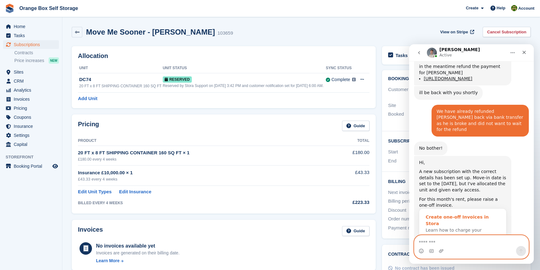
scroll to position [1135, 0]
click at [445, 243] on textarea "Message…" at bounding box center [471, 240] width 114 height 11
type textarea "**********"
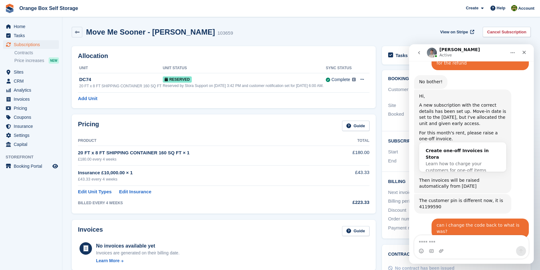
scroll to position [1209, 0]
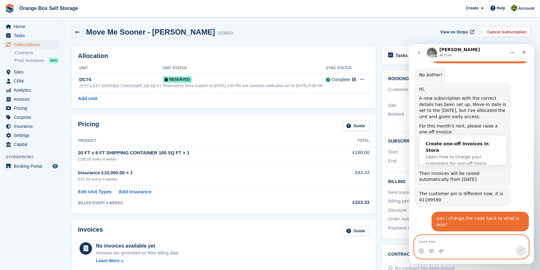
click at [438, 245] on textarea "Message…" at bounding box center [471, 240] width 114 height 11
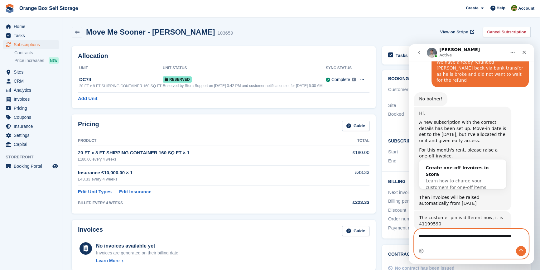
scroll to position [1191, 0]
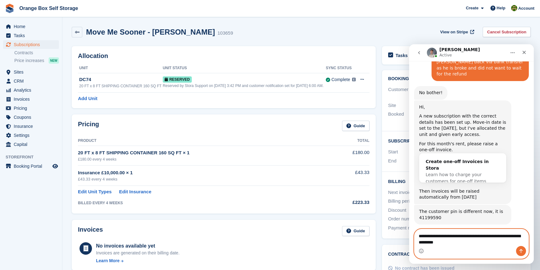
type textarea "**********"
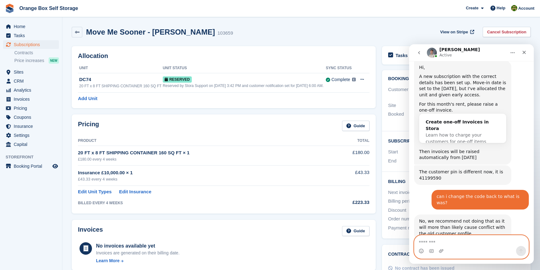
scroll to position [1233, 0]
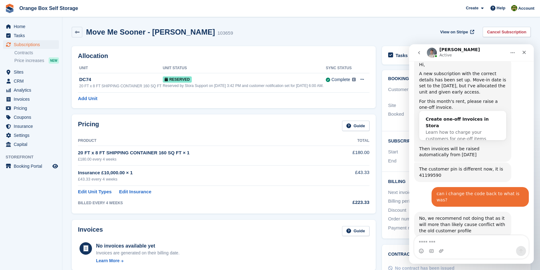
click at [290, 125] on div "Pricing Guide" at bounding box center [223, 128] width 291 height 14
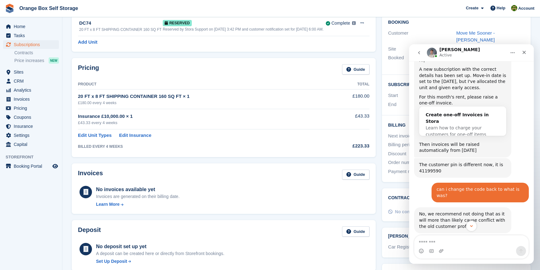
scroll to position [1246, 0]
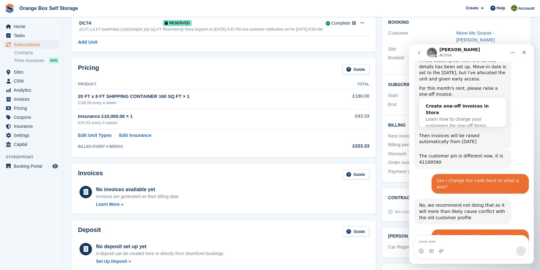
click at [274, 129] on td "Edit Unit Types Edit Insurance" at bounding box center [204, 134] width 253 height 10
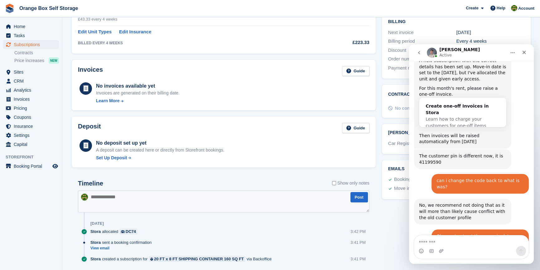
scroll to position [170, 0]
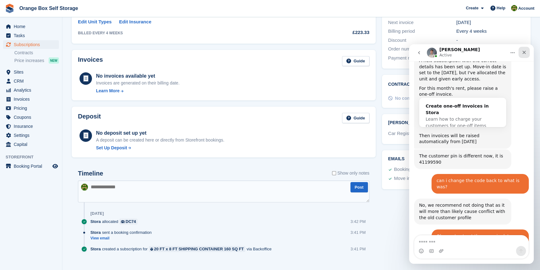
click at [523, 52] on icon "Close" at bounding box center [524, 52] width 5 height 5
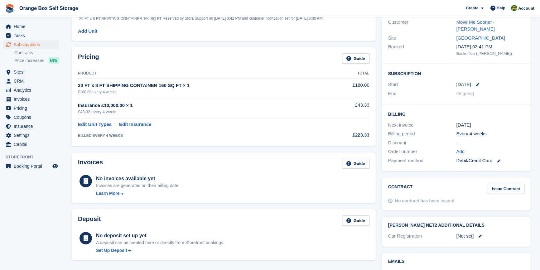
scroll to position [56, 0]
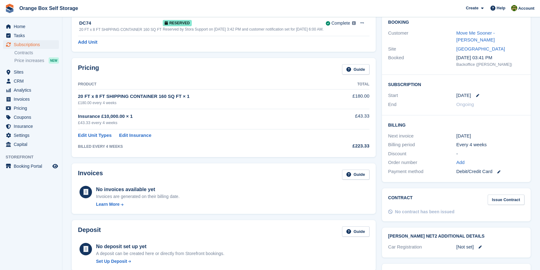
click at [271, 152] on div "Pricing Guide Product Total 20 FT x 8 FT SHIPPING CONTAINER 160 SQ FT × 1 £180.…" at bounding box center [224, 107] width 304 height 99
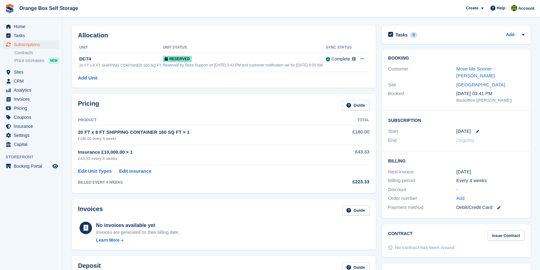
scroll to position [0, 0]
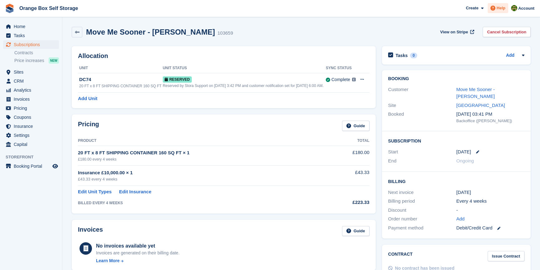
click at [493, 6] on icon at bounding box center [492, 8] width 5 height 5
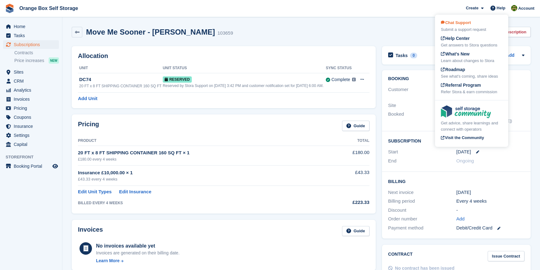
click at [465, 25] on span "Chat Support" at bounding box center [456, 22] width 30 height 5
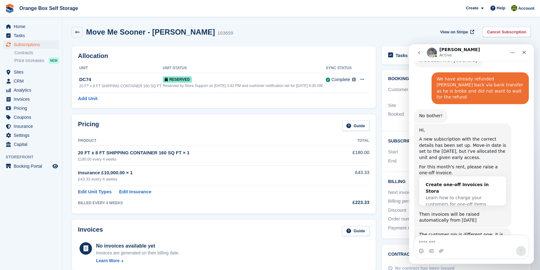
scroll to position [1246, 0]
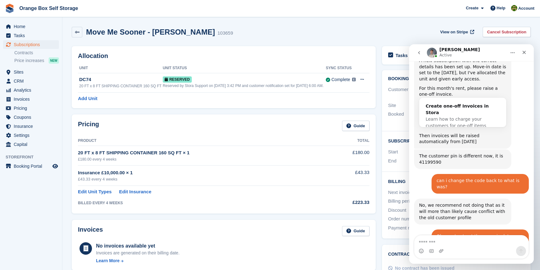
click at [442, 238] on textarea "Message…" at bounding box center [471, 240] width 114 height 11
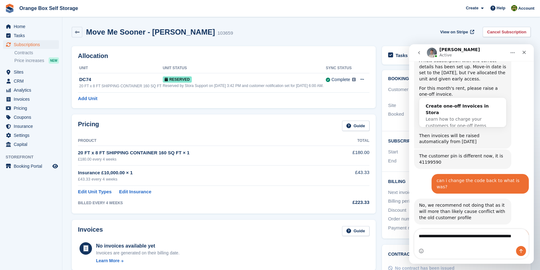
scroll to position [1253, 0]
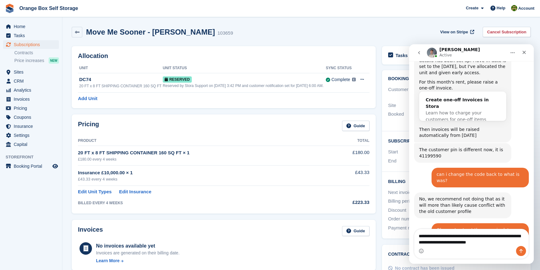
type textarea "**********"
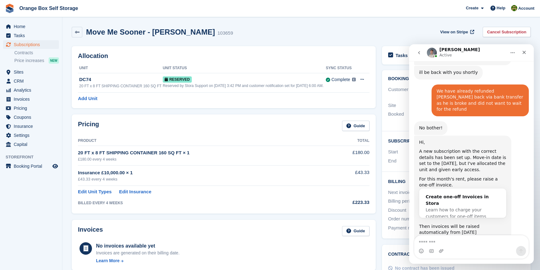
scroll to position [1135, 0]
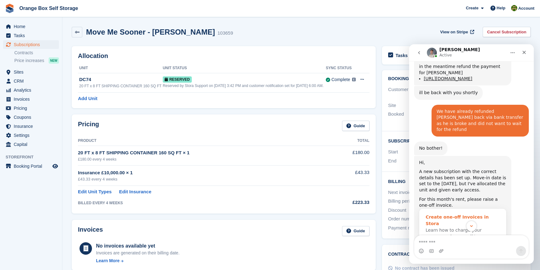
click at [460, 214] on div "Create one-off Invoices in Stora" at bounding box center [463, 220] width 74 height 13
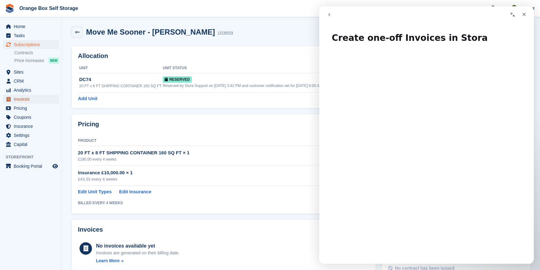
click at [27, 97] on span "Invoices" at bounding box center [32, 99] width 37 height 9
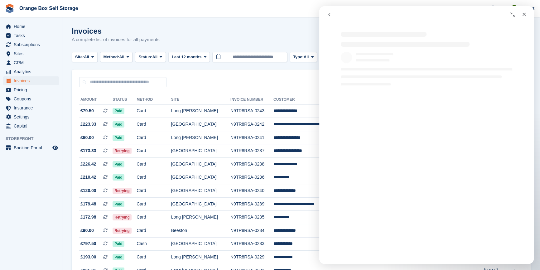
click at [511, 31] on div "Intercom messenger" at bounding box center [426, 56] width 214 height 60
click at [250, 27] on div "Invoices A complete list of invoices for all payments Export Export Invoices Ex…" at bounding box center [301, 39] width 459 height 24
click at [513, 12] on icon "Collapse window" at bounding box center [512, 14] width 5 height 5
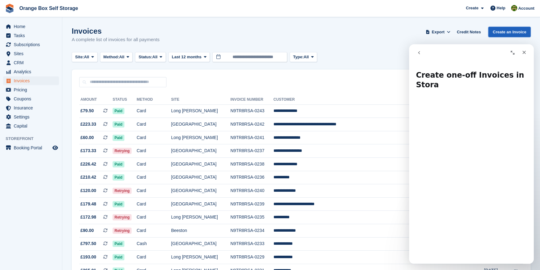
click at [508, 30] on link "Create an Invoice" at bounding box center [509, 32] width 42 height 10
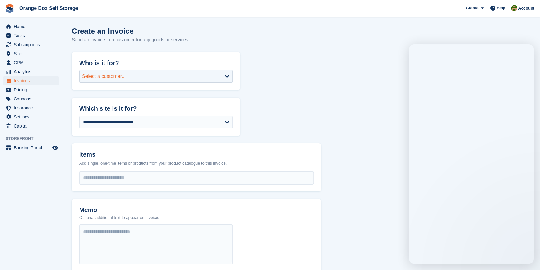
click at [132, 78] on div "Select a customer..." at bounding box center [155, 76] width 153 height 12
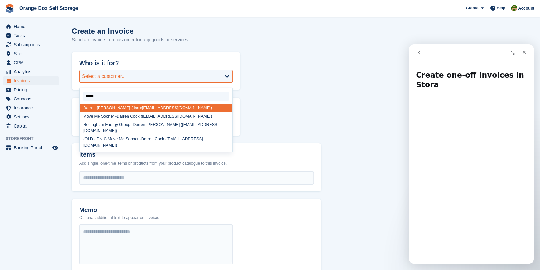
type input "******"
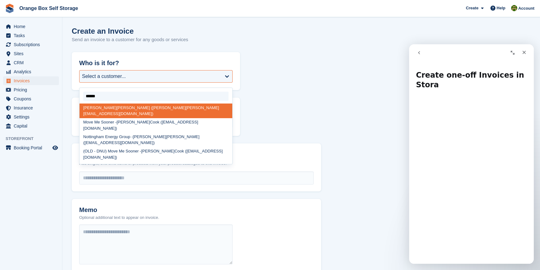
click at [134, 118] on div "Move Me Sooner - [PERSON_NAME] ([EMAIL_ADDRESS][DOMAIN_NAME])" at bounding box center [155, 125] width 153 height 15
select select "******"
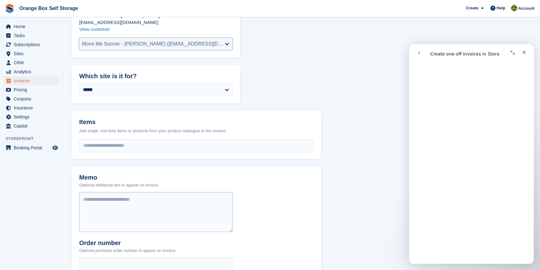
scroll to position [49, 0]
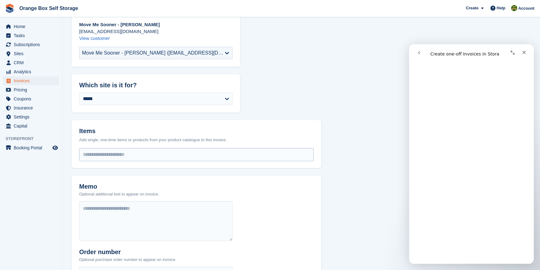
click at [100, 152] on input "select-one" at bounding box center [196, 154] width 234 height 12
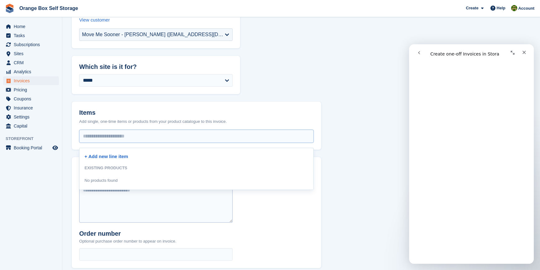
scroll to position [77, 0]
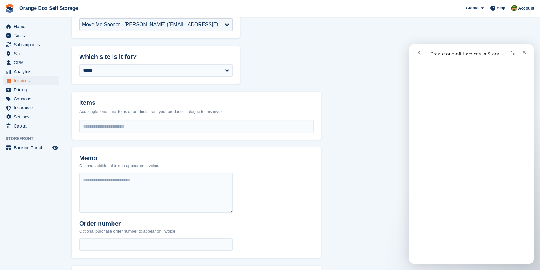
click at [304, 231] on div "Memo Optional additional text to appear on invoice. Order number Optional purch…" at bounding box center [196, 202] width 249 height 111
click at [98, 126] on input "select-one" at bounding box center [196, 126] width 234 height 12
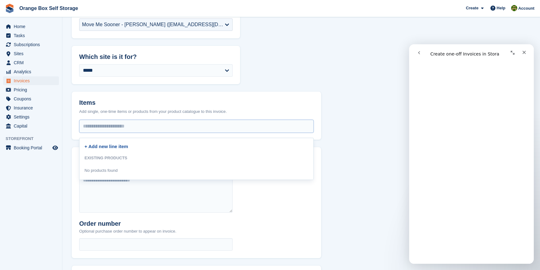
click at [105, 146] on link "+ Add new line item" at bounding box center [106, 146] width 44 height 5
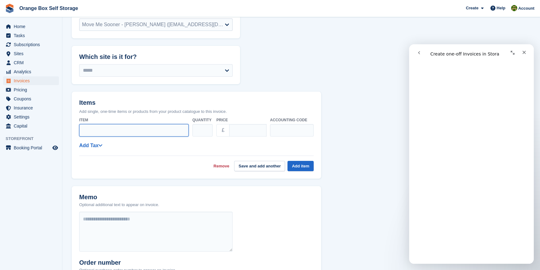
click at [103, 133] on input "Item" at bounding box center [133, 130] width 109 height 12
paste input "**********"
type input "**********"
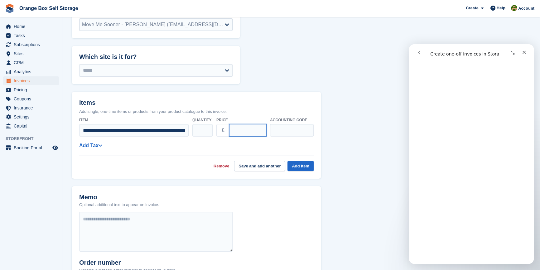
type input "******"
click at [299, 165] on button "Add item" at bounding box center [300, 166] width 26 height 10
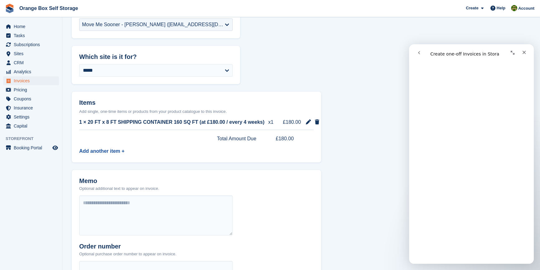
click at [101, 149] on link "Add another item +" at bounding box center [101, 150] width 45 height 5
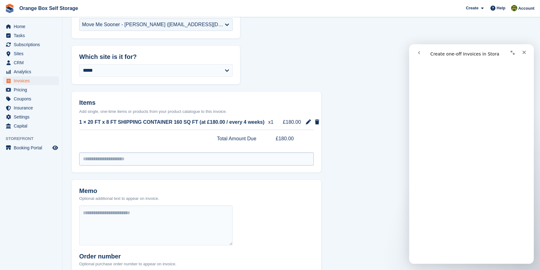
click at [103, 156] on input "select-one" at bounding box center [196, 159] width 234 height 12
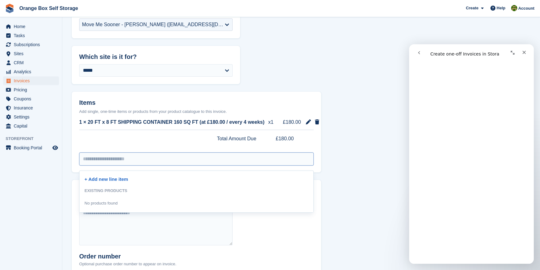
paste input "**********"
type input "**********"
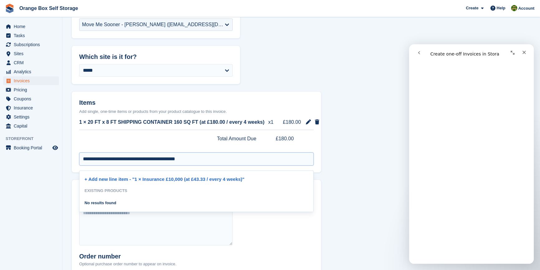
drag, startPoint x: 195, startPoint y: 160, endPoint x: 48, endPoint y: 154, distance: 147.0
click at [48, 154] on div "Home Tasks Subscriptions Subscriptions Subscriptions Contracts Price increases …" at bounding box center [270, 155] width 540 height 465
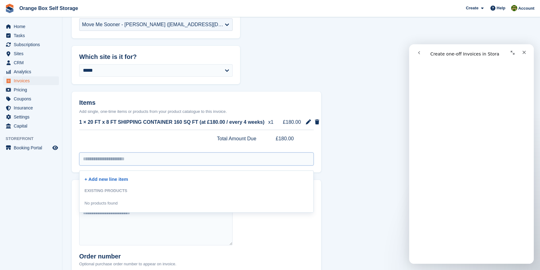
click at [103, 182] on div "+ Add new line item" at bounding box center [196, 178] width 224 height 15
click at [105, 181] on link "+ Add new line item" at bounding box center [106, 178] width 44 height 5
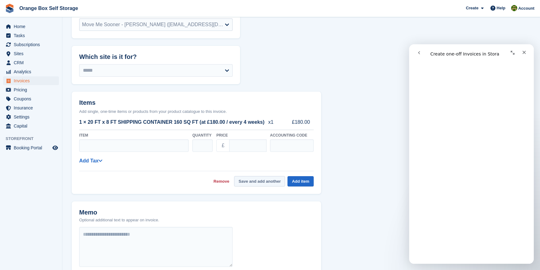
click at [257, 182] on button "Save and add another" at bounding box center [259, 181] width 51 height 10
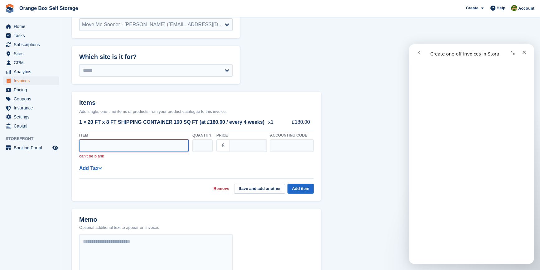
click at [96, 147] on input "Item" at bounding box center [133, 145] width 109 height 12
paste input "**********"
type input "**********"
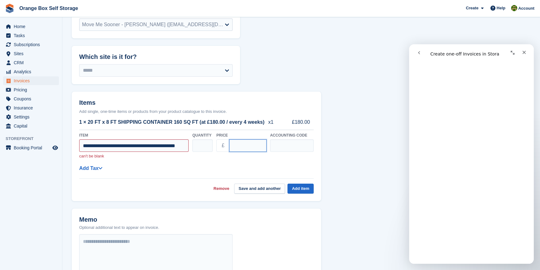
click at [243, 147] on input "****" at bounding box center [247, 145] width 37 height 12
drag, startPoint x: 239, startPoint y: 146, endPoint x: 214, endPoint y: 144, distance: 24.7
click at [214, 144] on div "**********" at bounding box center [196, 146] width 234 height 32
type input "*****"
click at [303, 186] on button "Add item" at bounding box center [300, 189] width 26 height 10
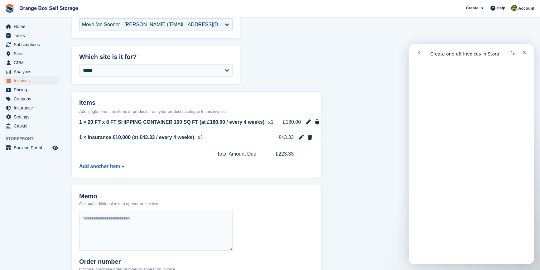
click at [357, 191] on form "**********" at bounding box center [301, 180] width 459 height 410
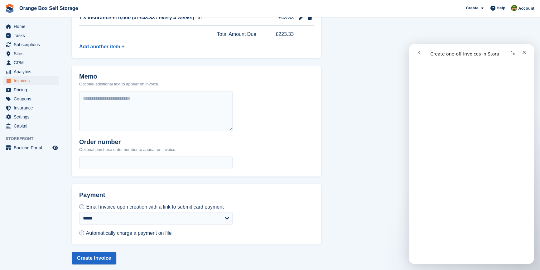
scroll to position [200, 0]
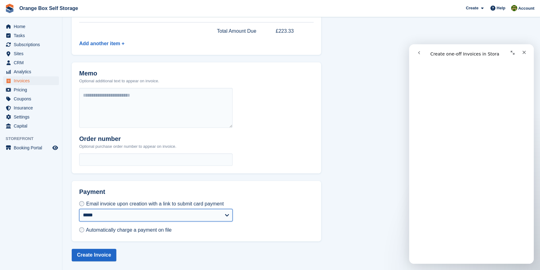
click at [113, 219] on select "**********" at bounding box center [155, 215] width 153 height 12
click at [79, 209] on select "**********" at bounding box center [155, 215] width 153 height 12
click at [308, 215] on div "**********" at bounding box center [196, 211] width 249 height 61
click at [108, 228] on span "Automatically charge a payment on file" at bounding box center [129, 229] width 86 height 5
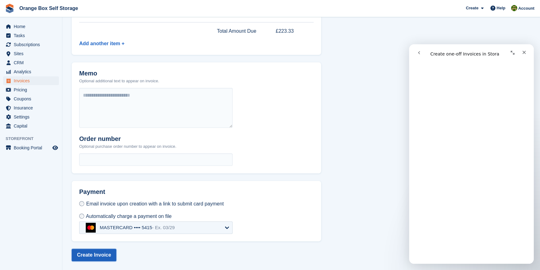
click at [88, 255] on button "Create Invoice" at bounding box center [94, 255] width 45 height 12
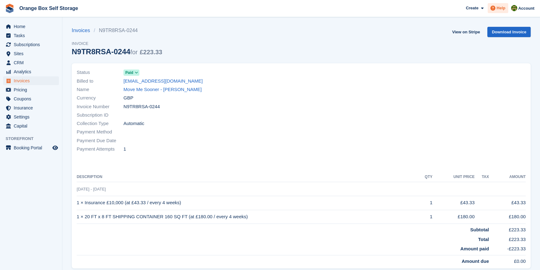
click at [498, 8] on span "Help" at bounding box center [501, 8] width 9 height 6
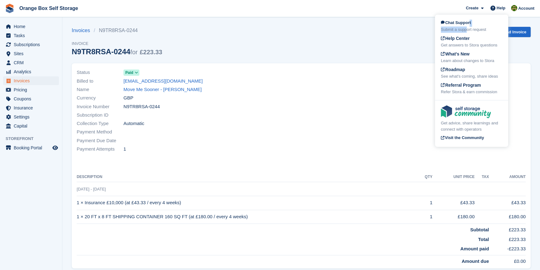
click at [468, 26] on div "Chat Support Submit a support request" at bounding box center [471, 26] width 61 height 13
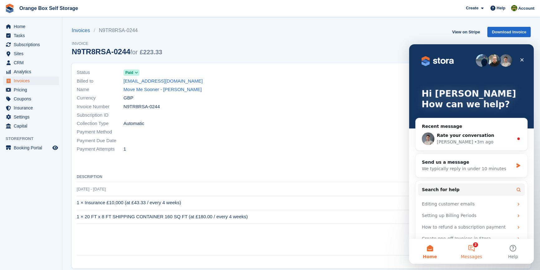
click at [473, 254] on span "Messages" at bounding box center [472, 256] width 22 height 4
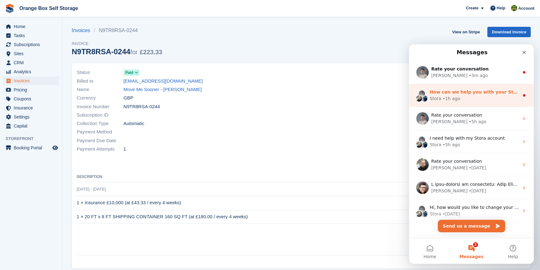
click at [471, 93] on span "How can we help you with your Stora account?" at bounding box center [487, 91] width 115 height 5
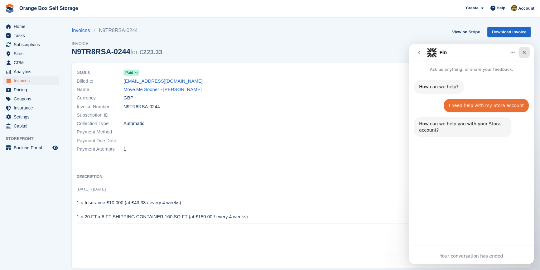
click at [524, 53] on icon "Close" at bounding box center [524, 52] width 5 height 5
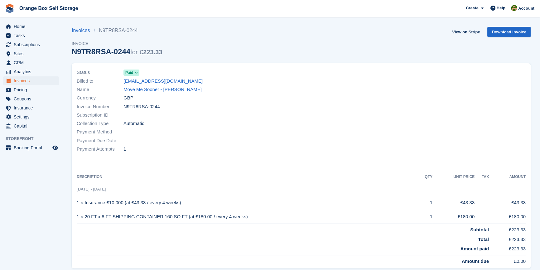
click at [63, 246] on section "Invoice successfully paid. Invoices N9TR8RSA-0244 Invoice N9TR8RSA-0244 for £22…" at bounding box center [301, 143] width 478 height 286
click at [24, 44] on span "Subscriptions" at bounding box center [32, 44] width 37 height 9
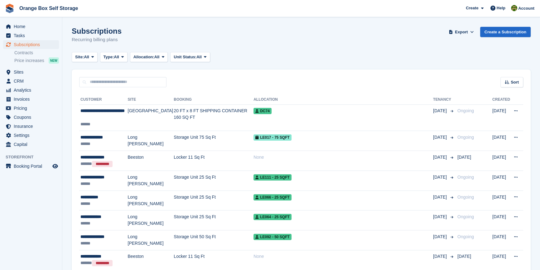
click at [24, 225] on aside "Home Tasks Subscriptions Subscriptions Subscriptions Contracts Price increases …" at bounding box center [31, 136] width 62 height 239
click at [19, 98] on span "Invoices" at bounding box center [32, 99] width 37 height 9
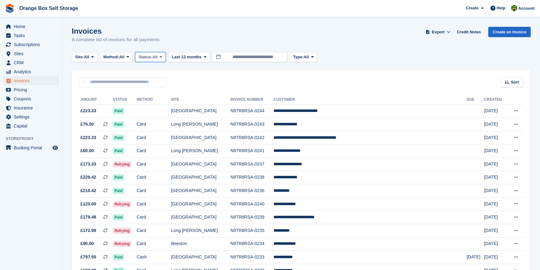
click at [155, 60] on button "Status: All" at bounding box center [150, 57] width 31 height 10
click at [155, 108] on link "Open" at bounding box center [165, 105] width 54 height 11
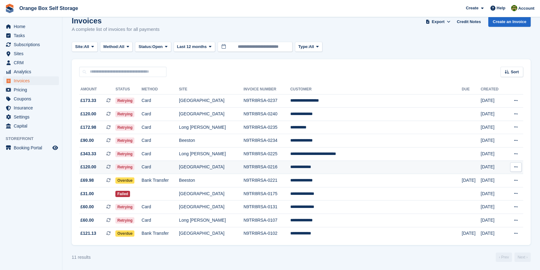
scroll to position [13, 0]
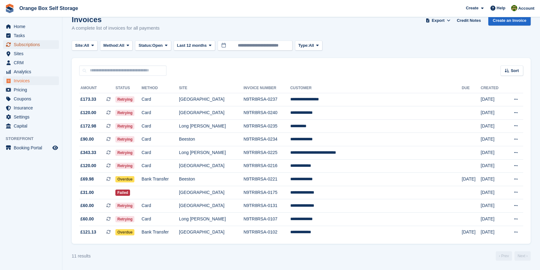
click at [26, 44] on span "Subscriptions" at bounding box center [32, 44] width 37 height 9
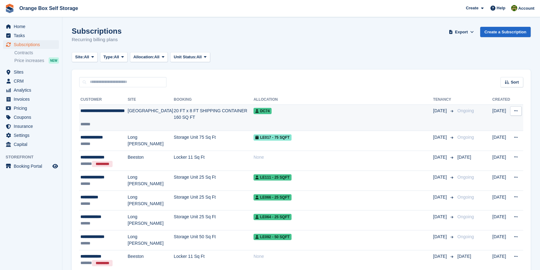
click at [174, 111] on td "20 FT x 8 FT SHIPPING CONTAINER 160 SQ FT" at bounding box center [214, 117] width 80 height 26
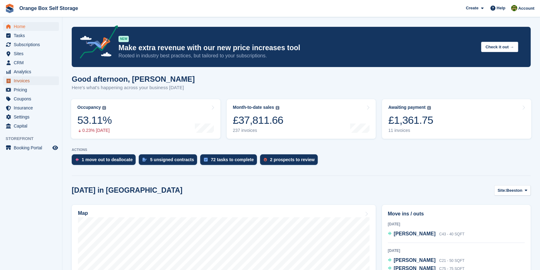
click at [24, 80] on span "Invoices" at bounding box center [32, 80] width 37 height 9
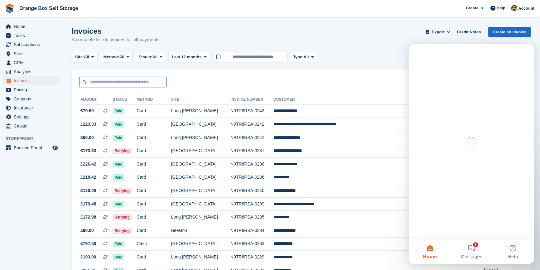
click at [113, 81] on input "text" at bounding box center [122, 82] width 87 height 10
type input "*"
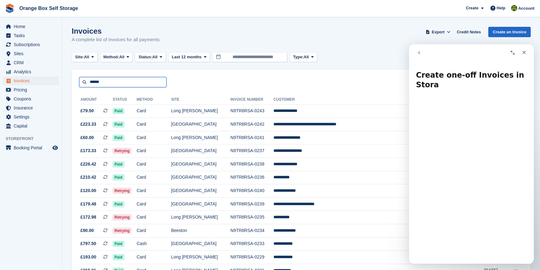
type input "******"
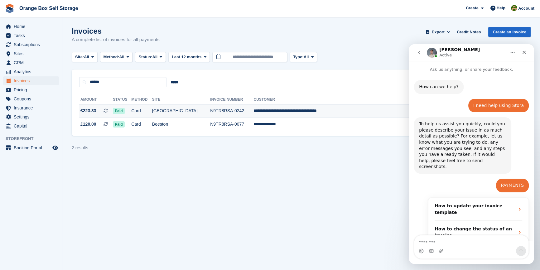
scroll to position [946, 0]
click at [329, 114] on td "**********" at bounding box center [363, 110] width 220 height 13
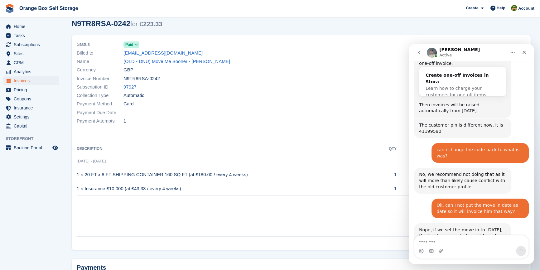
scroll to position [1301, 0]
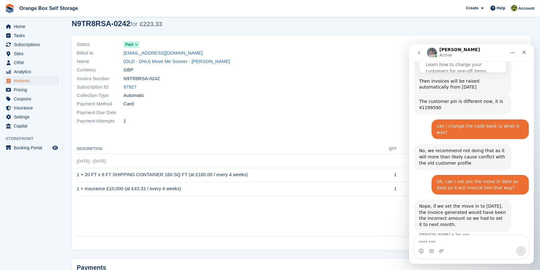
drag, startPoint x: 238, startPoint y: 179, endPoint x: 242, endPoint y: 176, distance: 4.9
click at [240, 178] on td "1 × 20 FT x 8 FT SHIPPING CONTAINER 160 SQ FT (at £180.00 / every 4 weeks)" at bounding box center [230, 175] width 306 height 14
click at [242, 176] on td "1 × 20 FT x 8 FT SHIPPING CONTAINER 160 SQ FT (at £180.00 / every 4 weeks)" at bounding box center [230, 175] width 306 height 14
drag, startPoint x: 243, startPoint y: 174, endPoint x: 77, endPoint y: 175, distance: 165.9
click at [77, 175] on td "1 × 20 FT x 8 FT SHIPPING CONTAINER 160 SQ FT (at £180.00 / every 4 weeks)" at bounding box center [230, 175] width 306 height 14
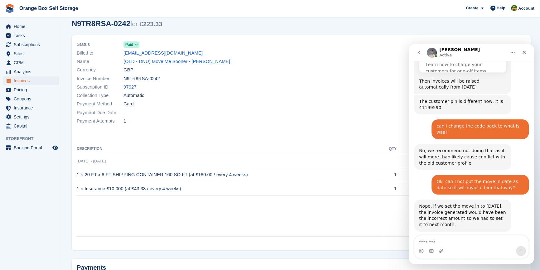
scroll to position [1320, 0]
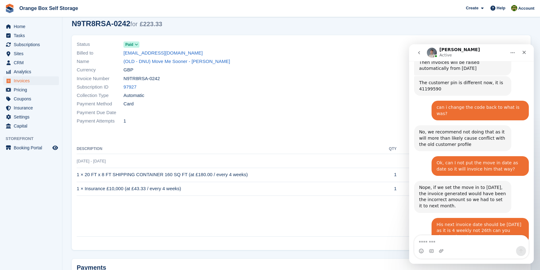
copy td "1 × 20 FT x 8 FT SHIPPING CONTAINER 160 SQ FT (at £180.00 / every 4 weeks)"
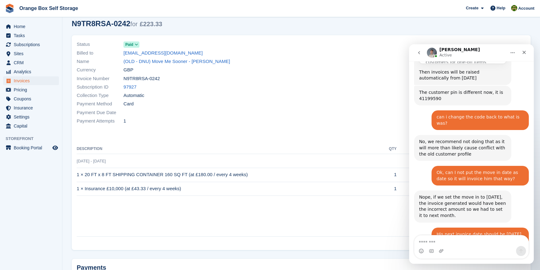
scroll to position [1310, 0]
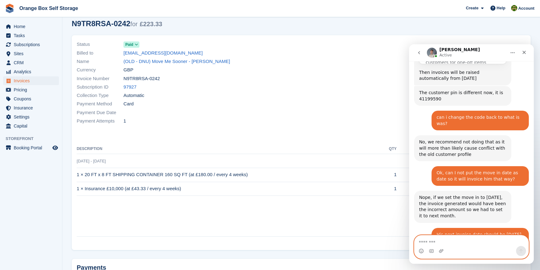
click at [431, 238] on textarea "Message…" at bounding box center [471, 240] width 114 height 11
type textarea "*********"
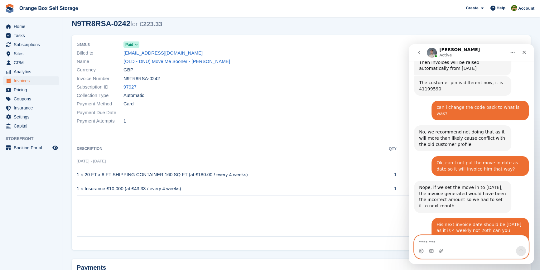
scroll to position [1328, 0]
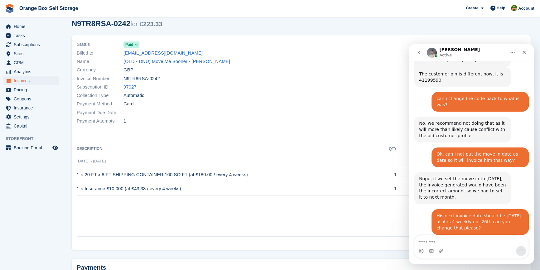
click at [333, 211] on td "VAT (20%) (20.0% inclusive)" at bounding box center [285, 210] width 416 height 10
click at [529, 51] on div "Close" at bounding box center [523, 52] width 11 height 11
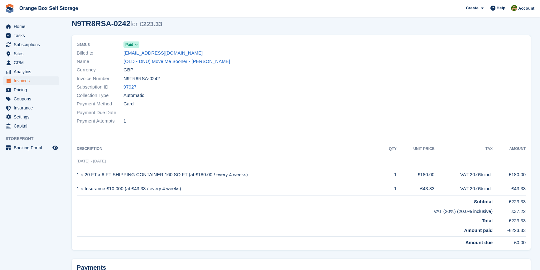
drag, startPoint x: 181, startPoint y: 192, endPoint x: 82, endPoint y: 190, distance: 98.8
click at [76, 190] on div "Status Paid Billed to olddonotusedazhp@me.com Name (OLD - DNU) Move Me Sooner -…" at bounding box center [301, 142] width 459 height 215
copy div "Description QTY Unit Price Tax Amount 26 Aug - 23 Sep 1 × 20 FT x 8 FT SHIPPING…"
click at [191, 190] on td "1 × Insurance £10,000 (at £43.33 / every 4 weeks)" at bounding box center [230, 189] width 306 height 14
click at [187, 190] on td "1 × Insurance £10,000 (at £43.33 / every 4 weeks)" at bounding box center [230, 189] width 306 height 14
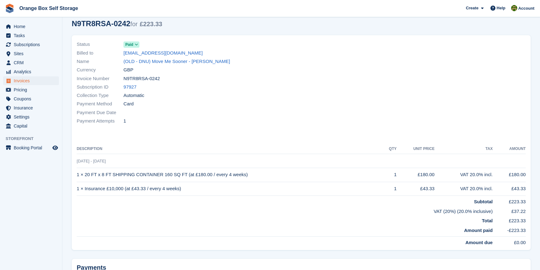
drag, startPoint x: 183, startPoint y: 191, endPoint x: 77, endPoint y: 190, distance: 106.0
click at [77, 190] on td "1 × Insurance £10,000 (at £43.33 / every 4 weeks)" at bounding box center [230, 189] width 306 height 14
copy td "1 × Insurance £10,000 (at £43.33 / every 4 weeks)"
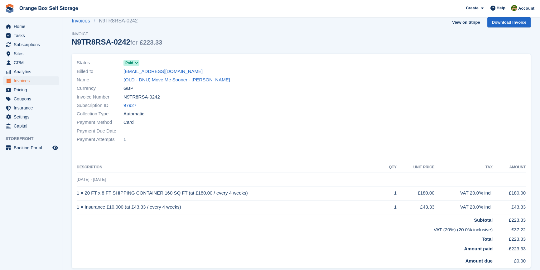
scroll to position [0, 0]
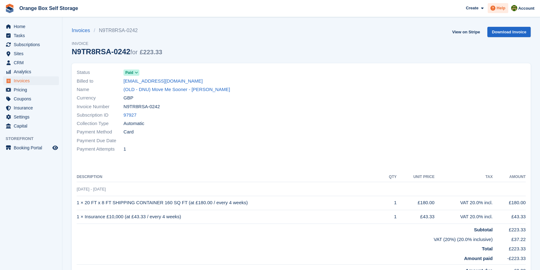
click at [496, 9] on span at bounding box center [492, 7] width 7 height 7
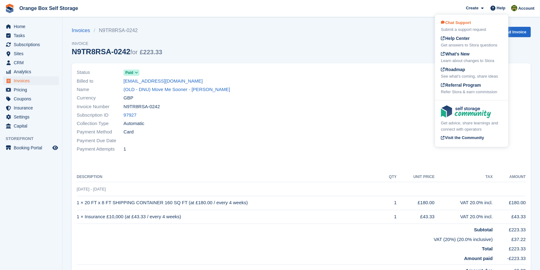
click at [458, 26] on div "Chat Support Submit a support request" at bounding box center [471, 26] width 61 height 13
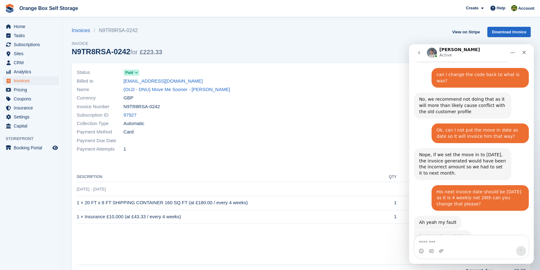
scroll to position [1356, 0]
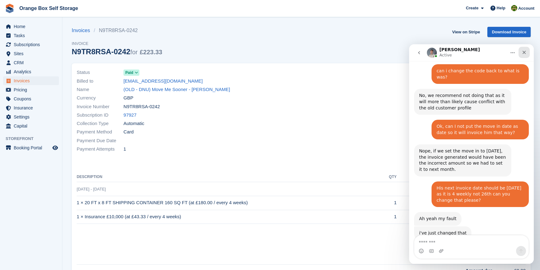
click at [525, 54] on icon "Close" at bounding box center [524, 52] width 5 height 5
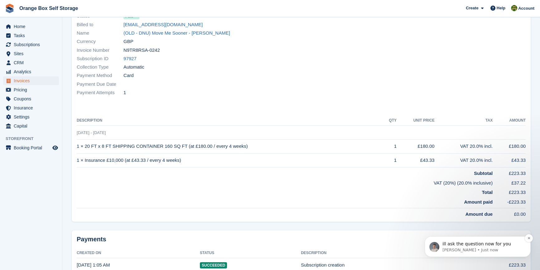
scroll to position [1399, 0]
click at [465, 248] on p "Bradley • Just now" at bounding box center [482, 250] width 80 height 6
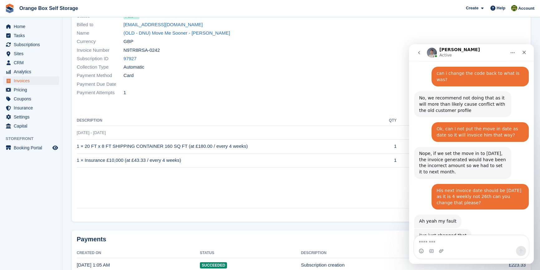
scroll to position [1410, 0]
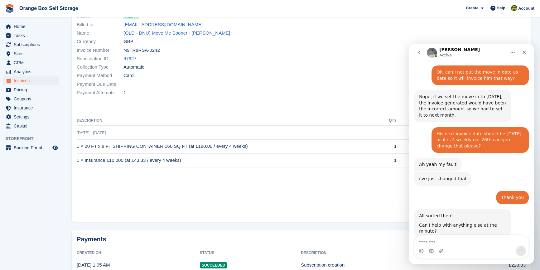
click at [453, 243] on textarea "Message…" at bounding box center [471, 240] width 114 height 11
type textarea "**********"
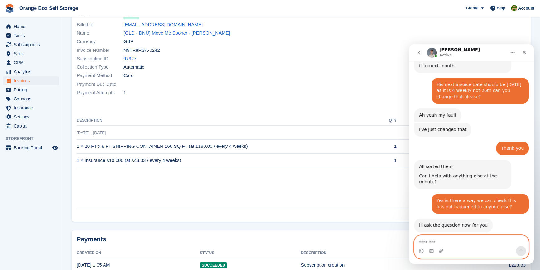
scroll to position [1464, 0]
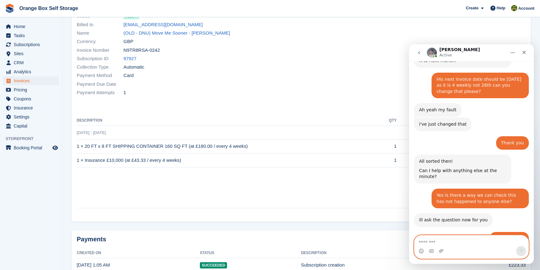
click at [449, 243] on textarea "Message…" at bounding box center [471, 240] width 114 height 11
type textarea "**********"
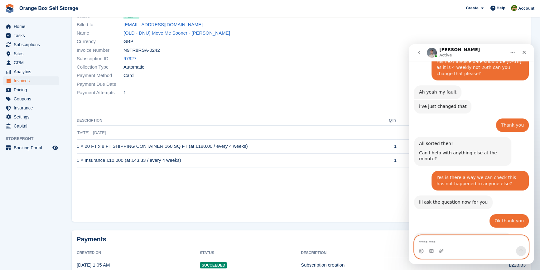
scroll to position [1483, 0]
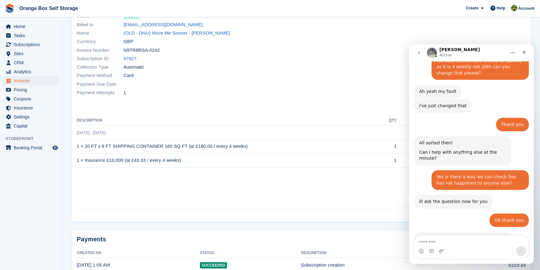
click at [125, 224] on div "Status Paid Billed to olddonotusedazhp@me.com Name (OLD - DNU) Move Me Sooner -…" at bounding box center [301, 116] width 466 height 226
drag, startPoint x: 524, startPoint y: 51, endPoint x: 803, endPoint y: 142, distance: 293.8
click at [524, 51] on icon "Close" at bounding box center [524, 52] width 5 height 5
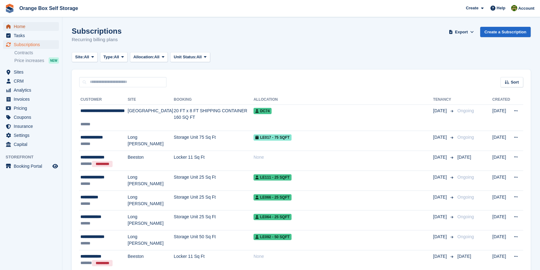
click at [18, 28] on span "Home" at bounding box center [32, 26] width 37 height 9
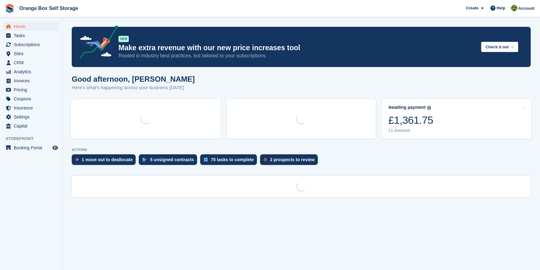
click at [41, 204] on aside "Home Tasks Subscriptions Subscriptions Subscriptions Contracts Price increases …" at bounding box center [31, 136] width 62 height 239
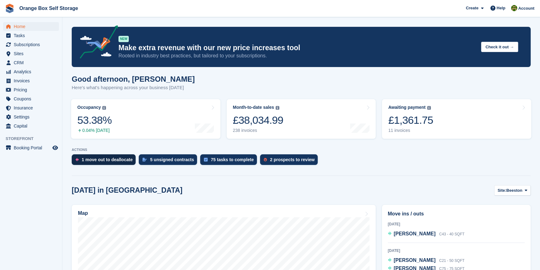
click at [95, 159] on div "1 move out to deallocate" at bounding box center [107, 159] width 51 height 5
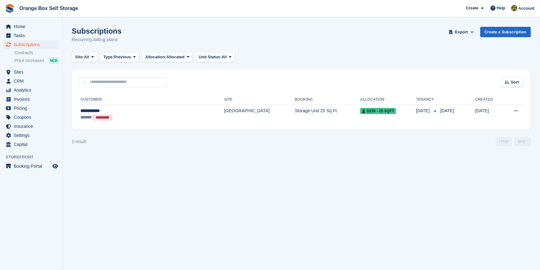
click at [35, 206] on aside "Home Tasks Subscriptions Subscriptions Subscriptions Contracts Price increases …" at bounding box center [31, 136] width 62 height 239
click at [44, 207] on aside "Home Tasks Subscriptions Subscriptions Subscriptions Contracts Price increases …" at bounding box center [31, 136] width 62 height 239
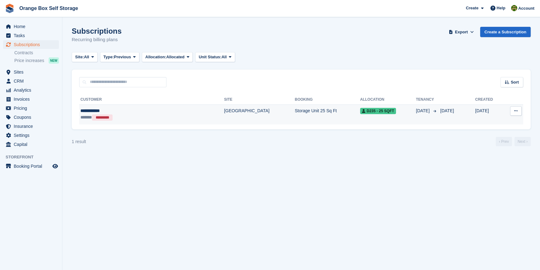
click at [147, 116] on div "****** *********" at bounding box center [126, 117] width 92 height 7
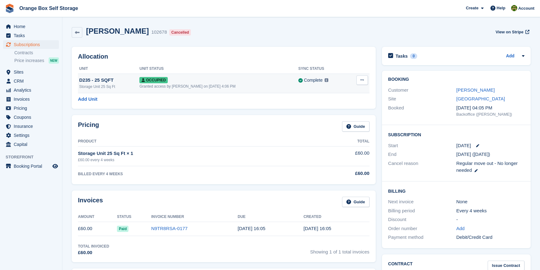
click at [361, 78] on icon at bounding box center [361, 80] width 3 height 4
click at [313, 112] on p "Deallocate" at bounding box center [338, 114] width 54 height 8
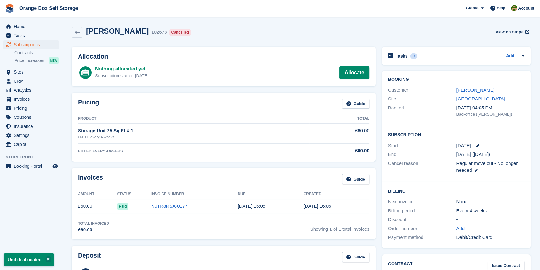
click at [198, 145] on td "BILLED EVERY 4 WEEKS" at bounding box center [193, 149] width 231 height 12
click at [204, 161] on div "Pricing Guide Product Total Storage Unit 25 Sq Ft × 1 £60.00 every 4 weeks £60.…" at bounding box center [224, 127] width 304 height 69
click at [75, 31] on icon at bounding box center [77, 32] width 5 height 5
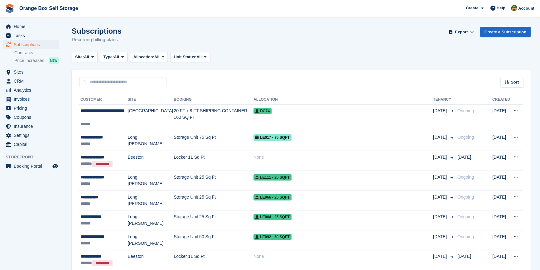
click at [0, 217] on aside "Home Tasks Subscriptions Subscriptions Subscriptions Contracts Price increases …" at bounding box center [31, 136] width 62 height 239
click at [19, 207] on aside "Home Tasks Subscriptions Subscriptions Subscriptions Contracts Price increases …" at bounding box center [31, 136] width 62 height 239
click at [34, 225] on aside "Home Tasks Subscriptions Subscriptions Subscriptions Contracts Price increases …" at bounding box center [31, 136] width 62 height 239
click at [281, 79] on div "Sort Sort by Customer name Date created Move in date Move out date Created (old…" at bounding box center [301, 79] width 459 height 18
click at [346, 95] on th "Allocation" at bounding box center [343, 100] width 180 height 10
